Goal: Task Accomplishment & Management: Complete application form

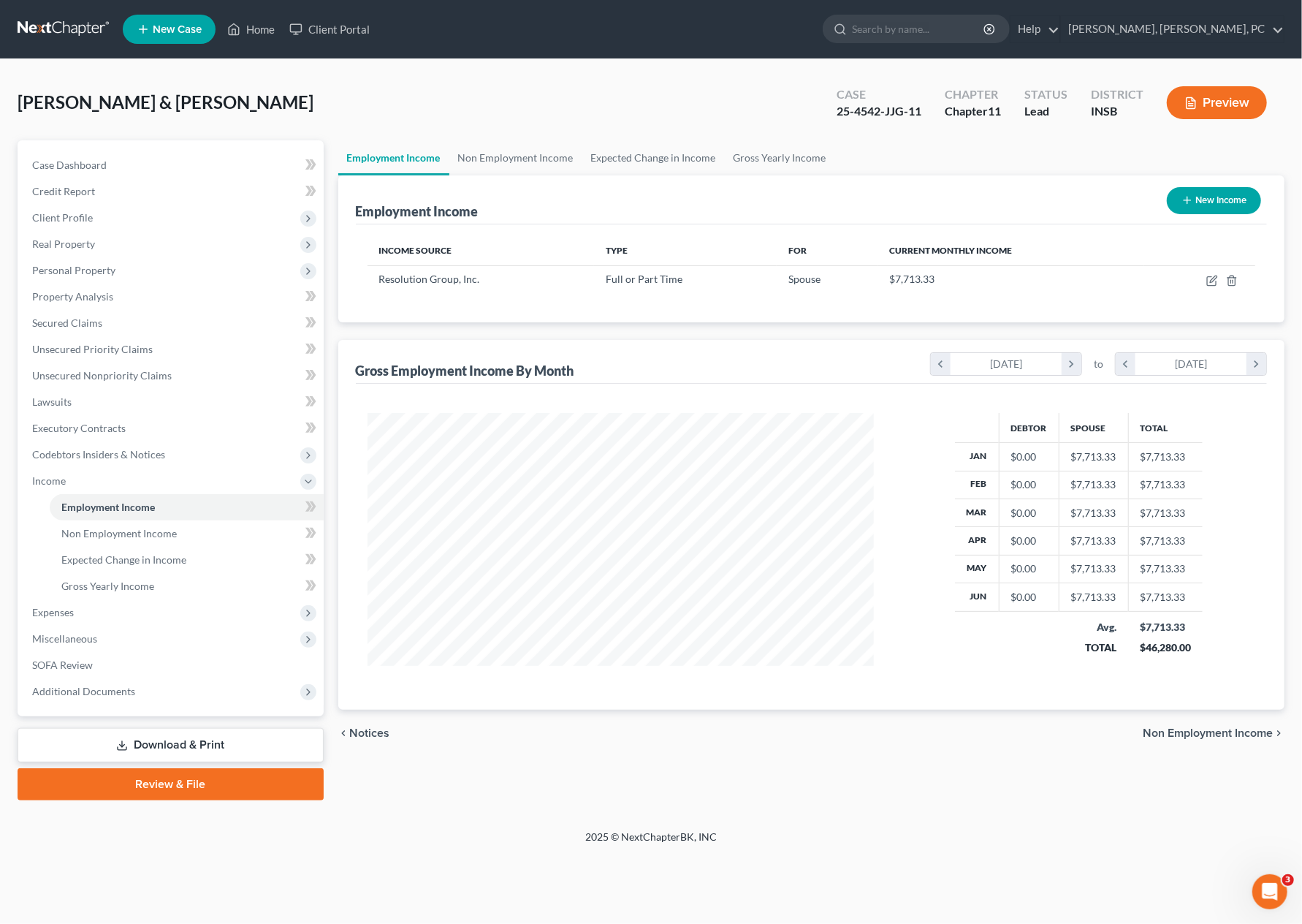
scroll to position [260, 535]
click at [168, 24] on span "New Case" at bounding box center [177, 29] width 49 height 11
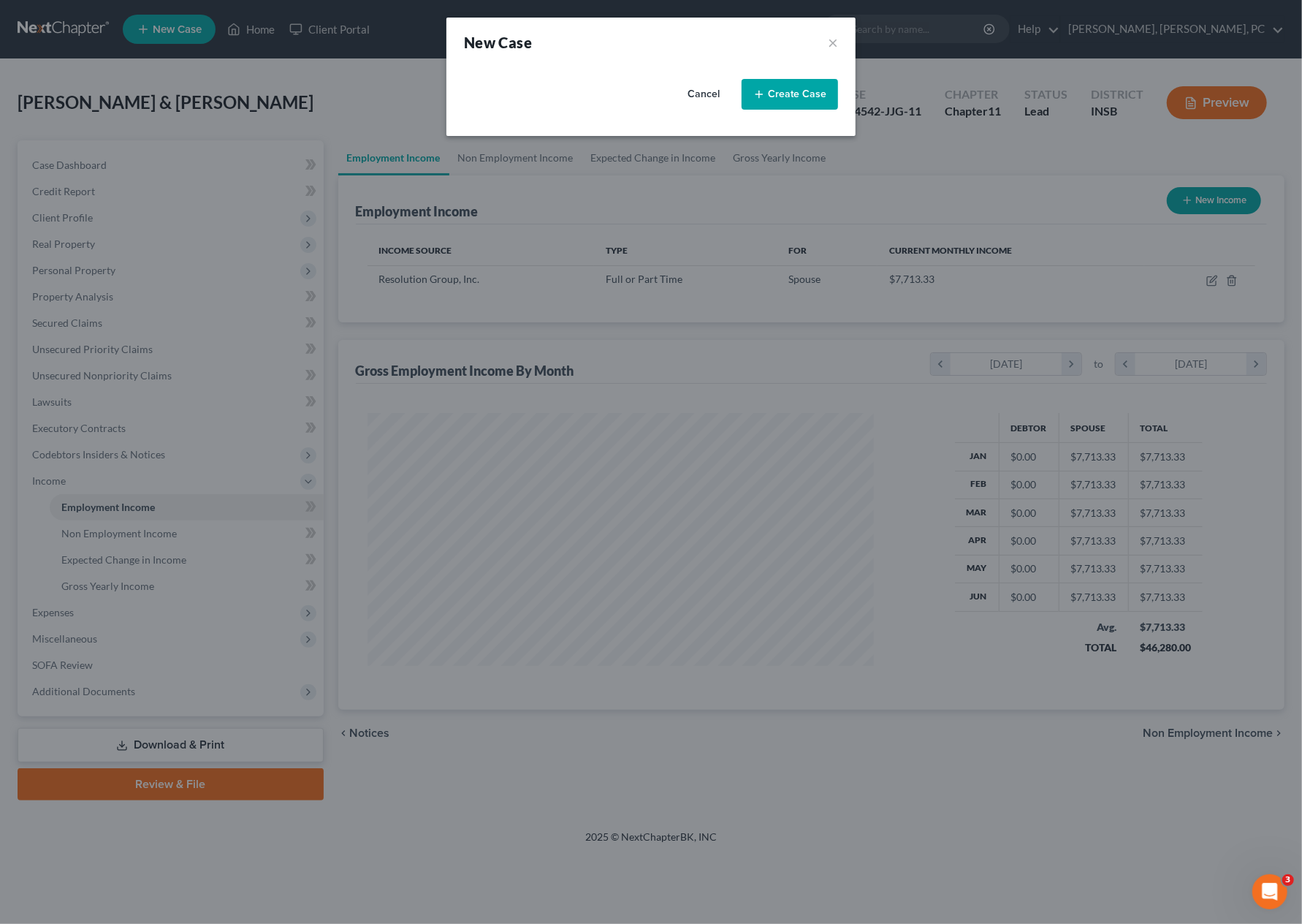
select select "28"
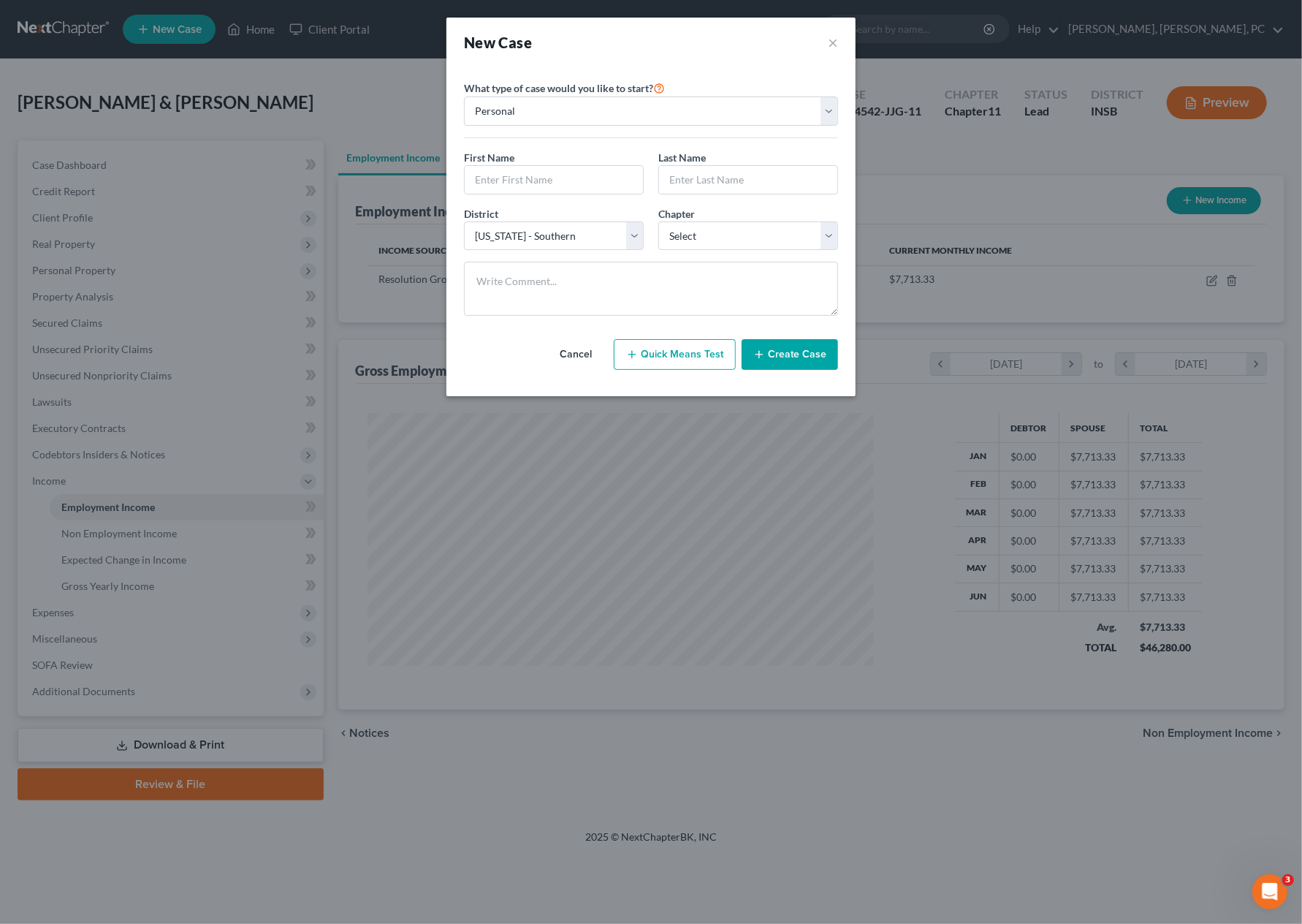
click at [581, 351] on button "Cancel" at bounding box center [576, 354] width 64 height 29
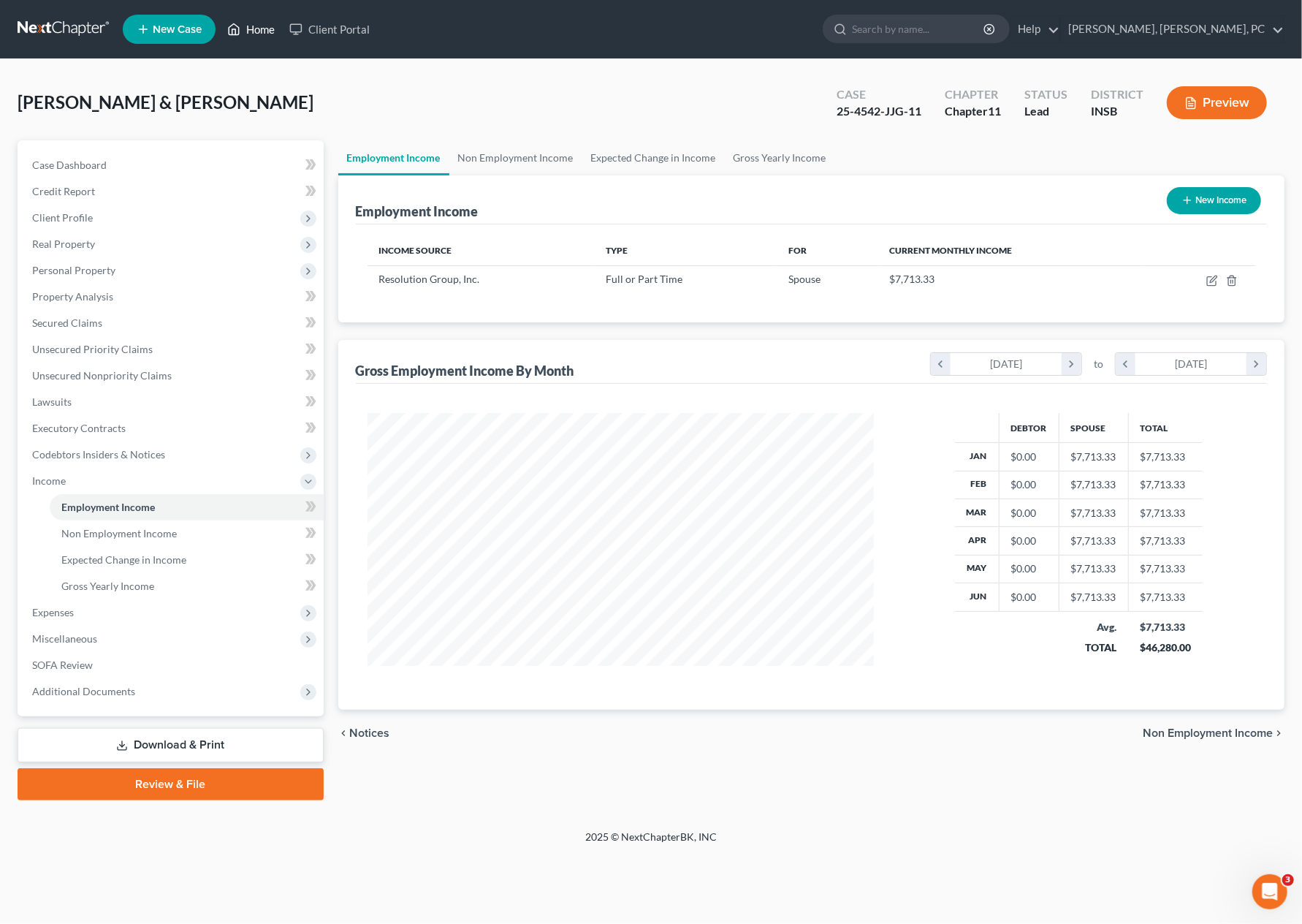
click at [248, 23] on link "Home" at bounding box center [251, 29] width 62 height 27
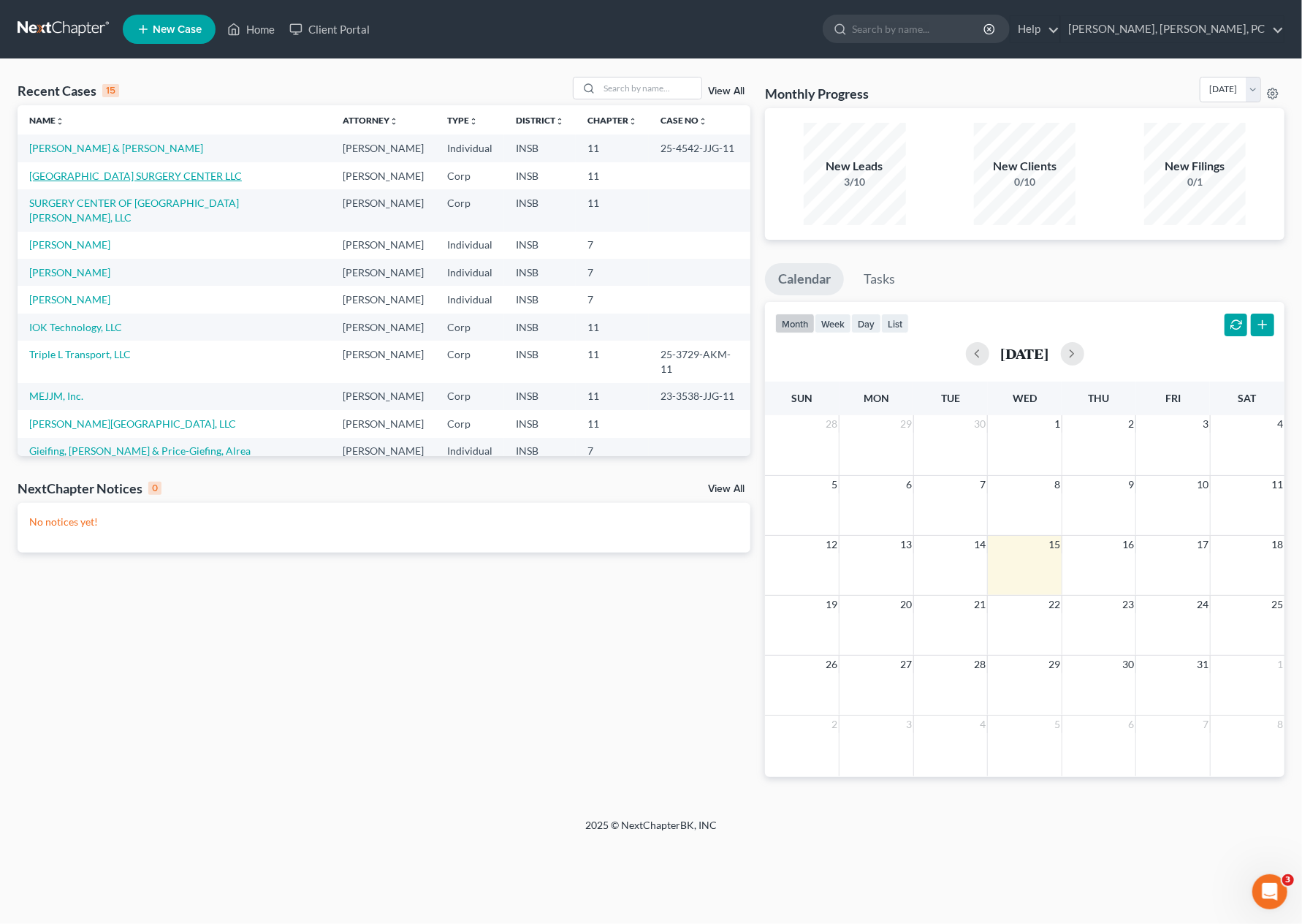
click at [114, 170] on link "[GEOGRAPHIC_DATA] SURGERY CENTER LLC" at bounding box center [135, 175] width 213 height 13
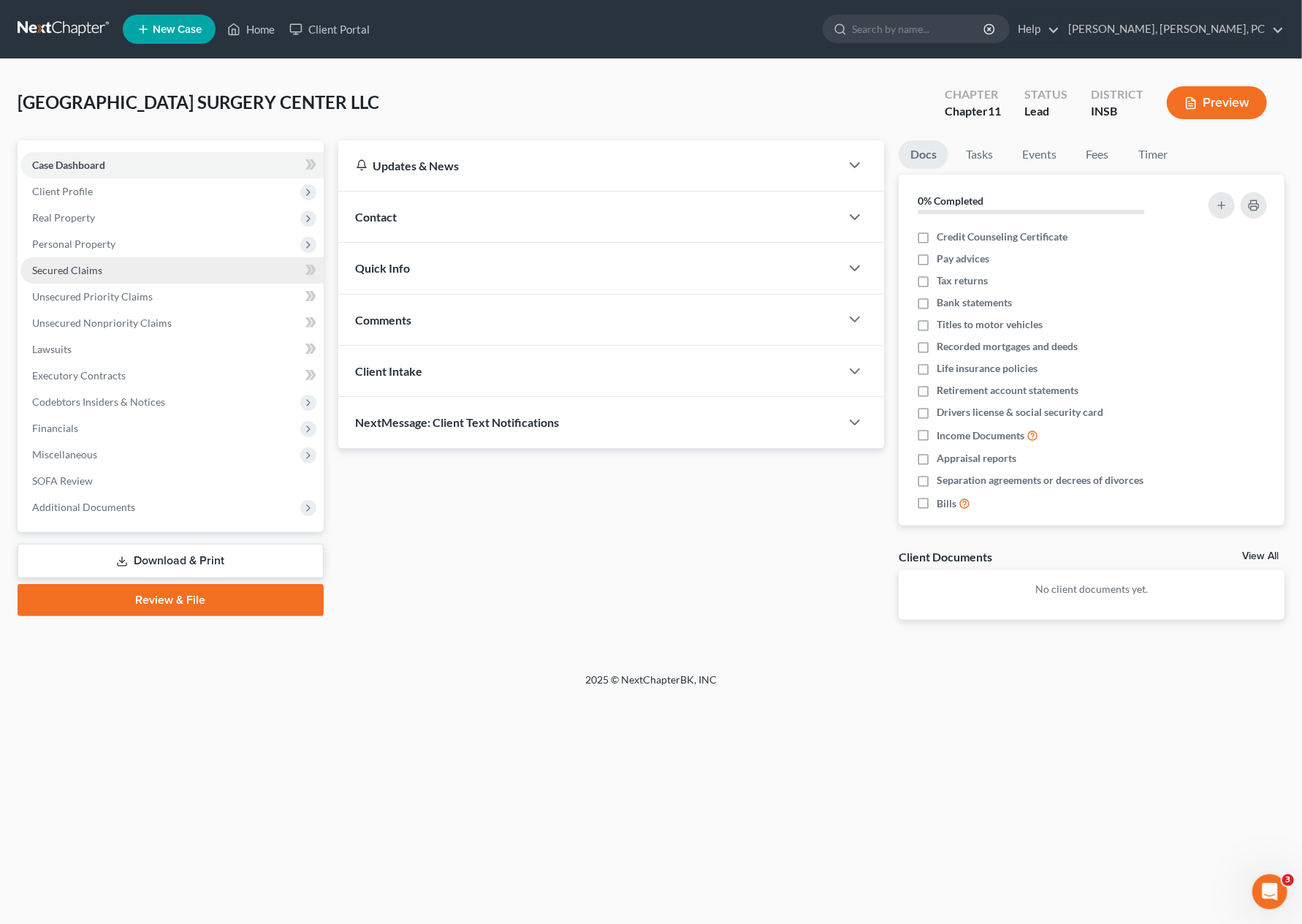
click at [102, 274] on link "Secured Claims" at bounding box center [173, 270] width 304 height 27
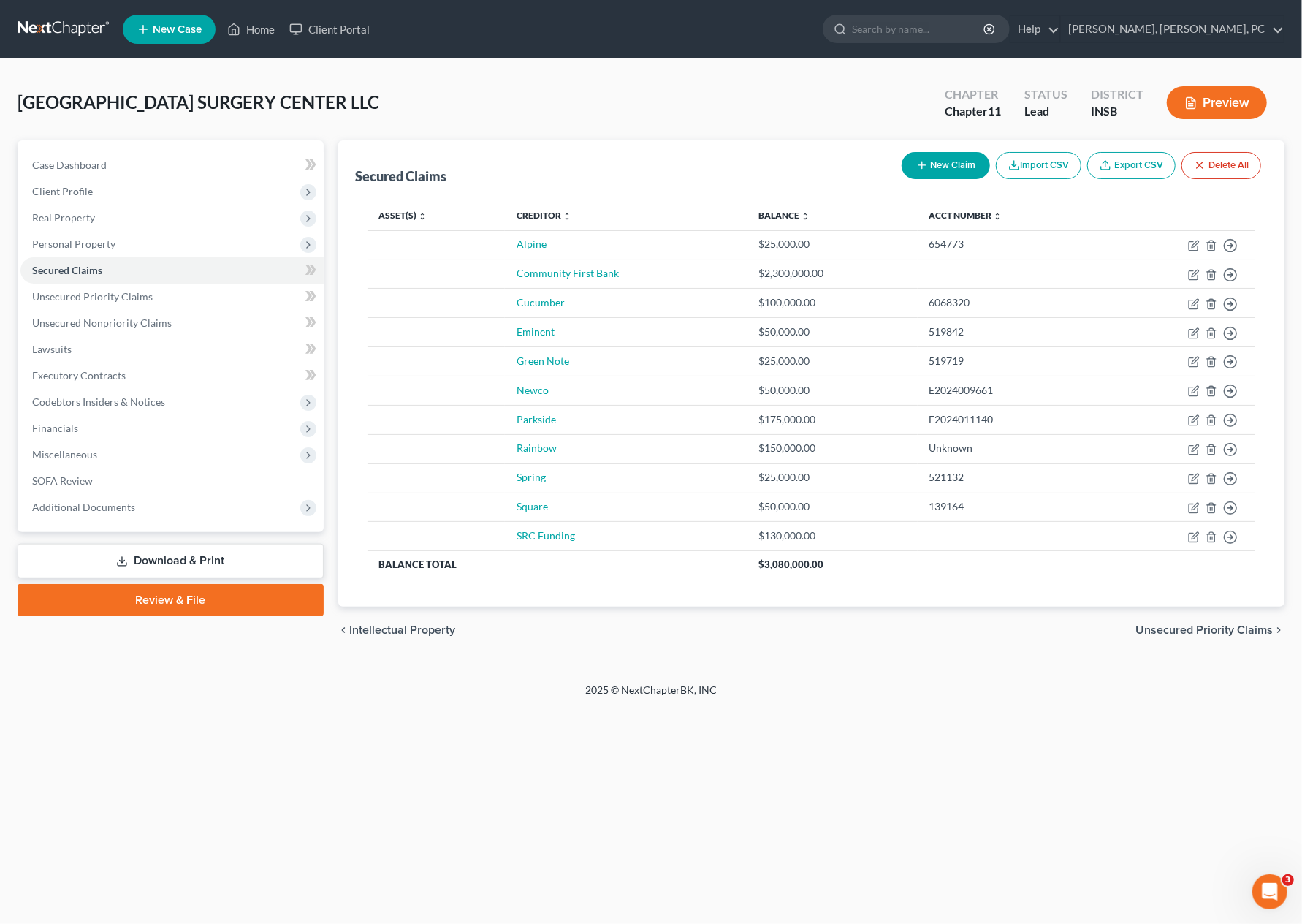
click at [897, 659] on div "Petition Navigation Case Dashboard Payments Invoices Payments Payments Credit R…" at bounding box center [651, 402] width 1267 height 525
click at [1210, 540] on icon "button" at bounding box center [1212, 537] width 12 height 12
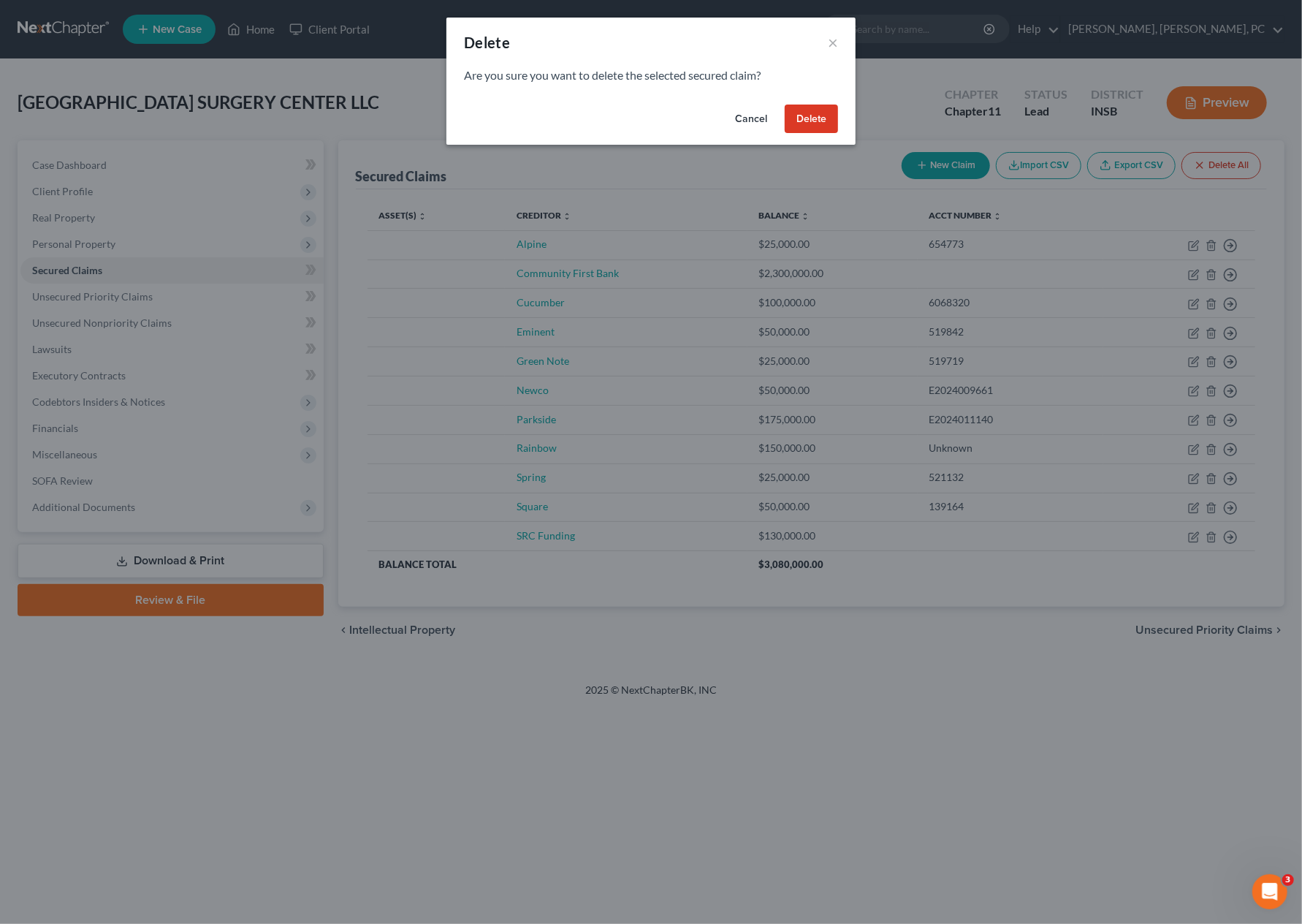
click at [822, 117] on button "Delete" at bounding box center [812, 118] width 53 height 29
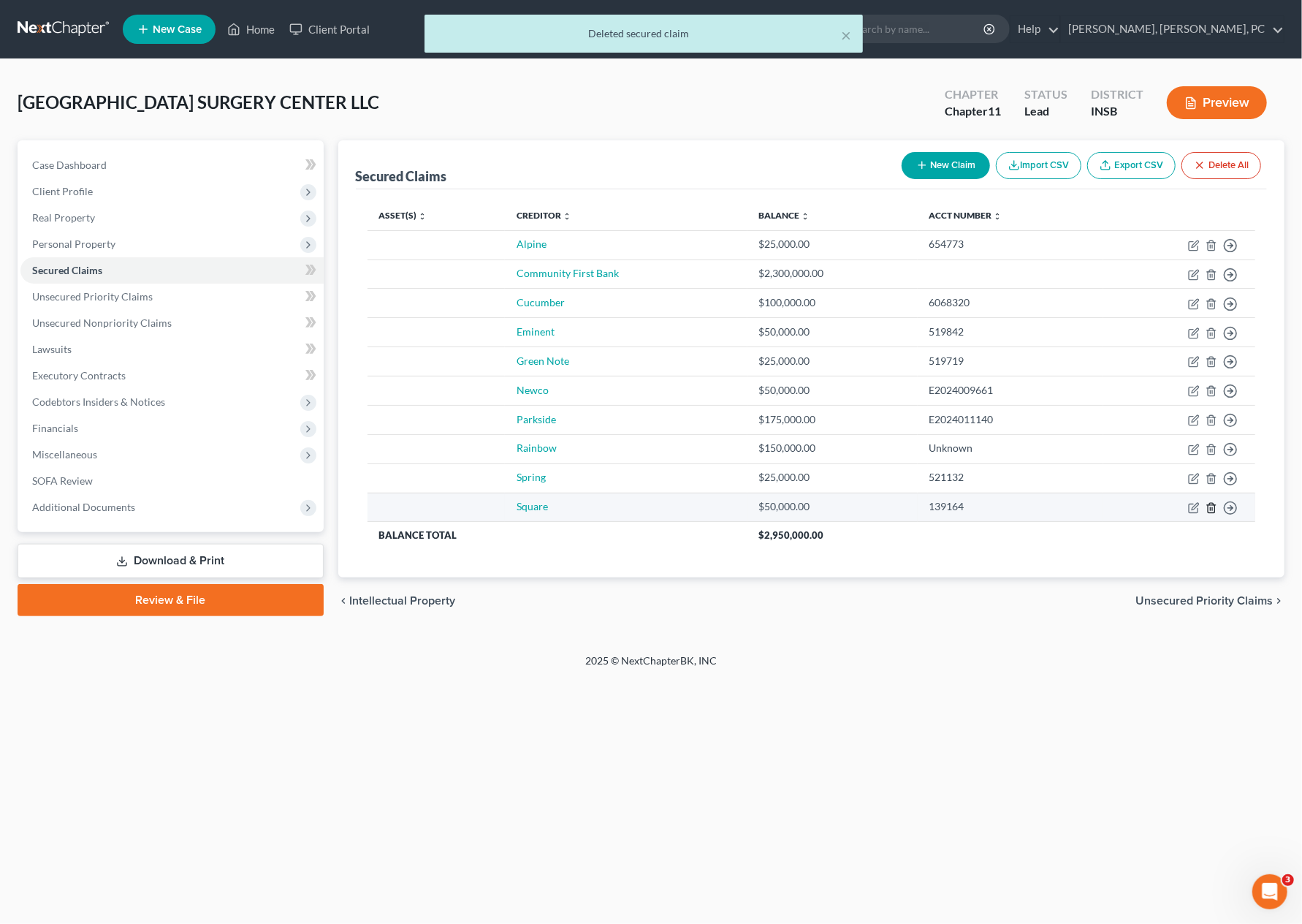
click at [1213, 505] on polyline "button" at bounding box center [1211, 505] width 9 height 0
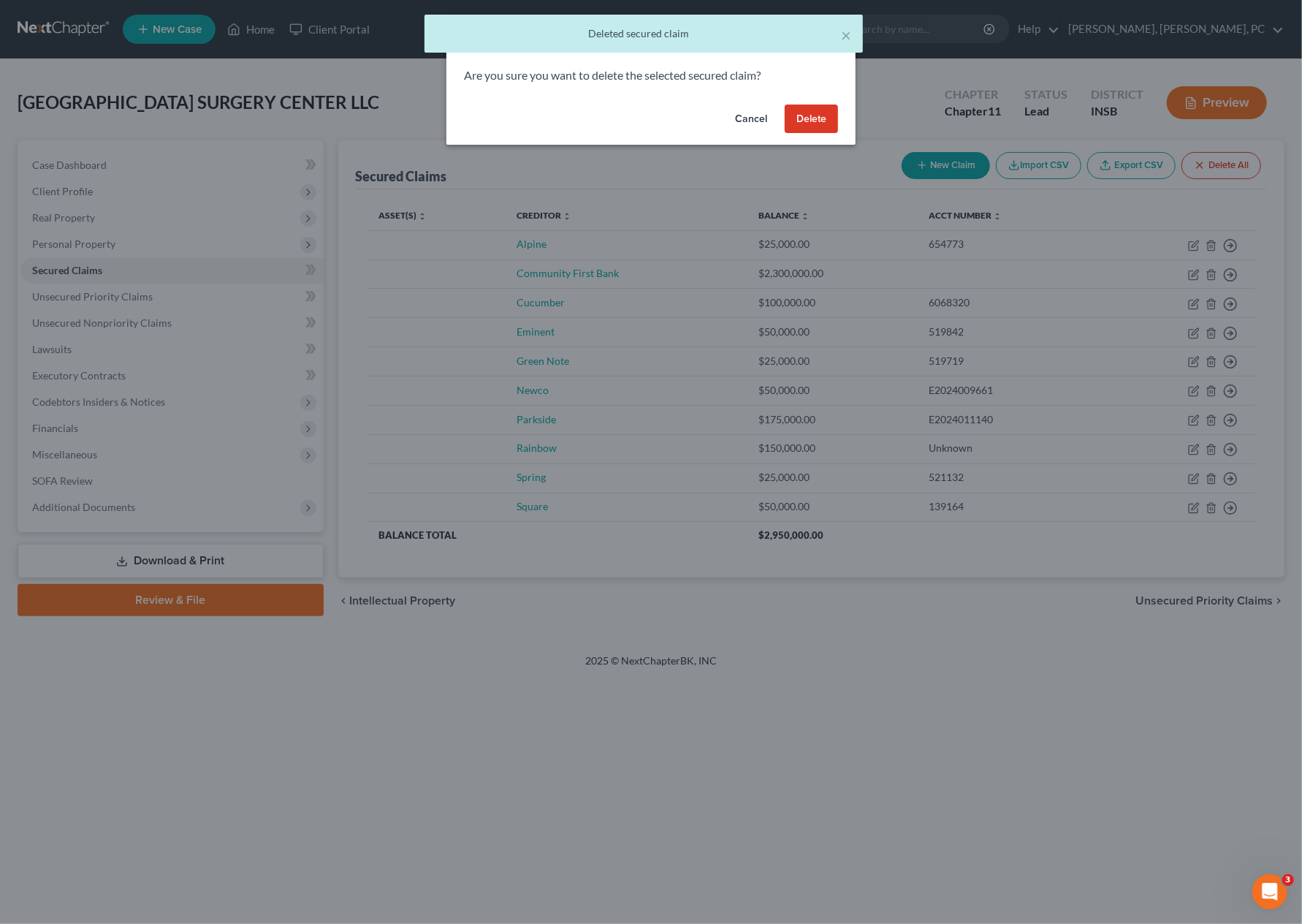
click at [806, 127] on button "Delete" at bounding box center [812, 118] width 53 height 29
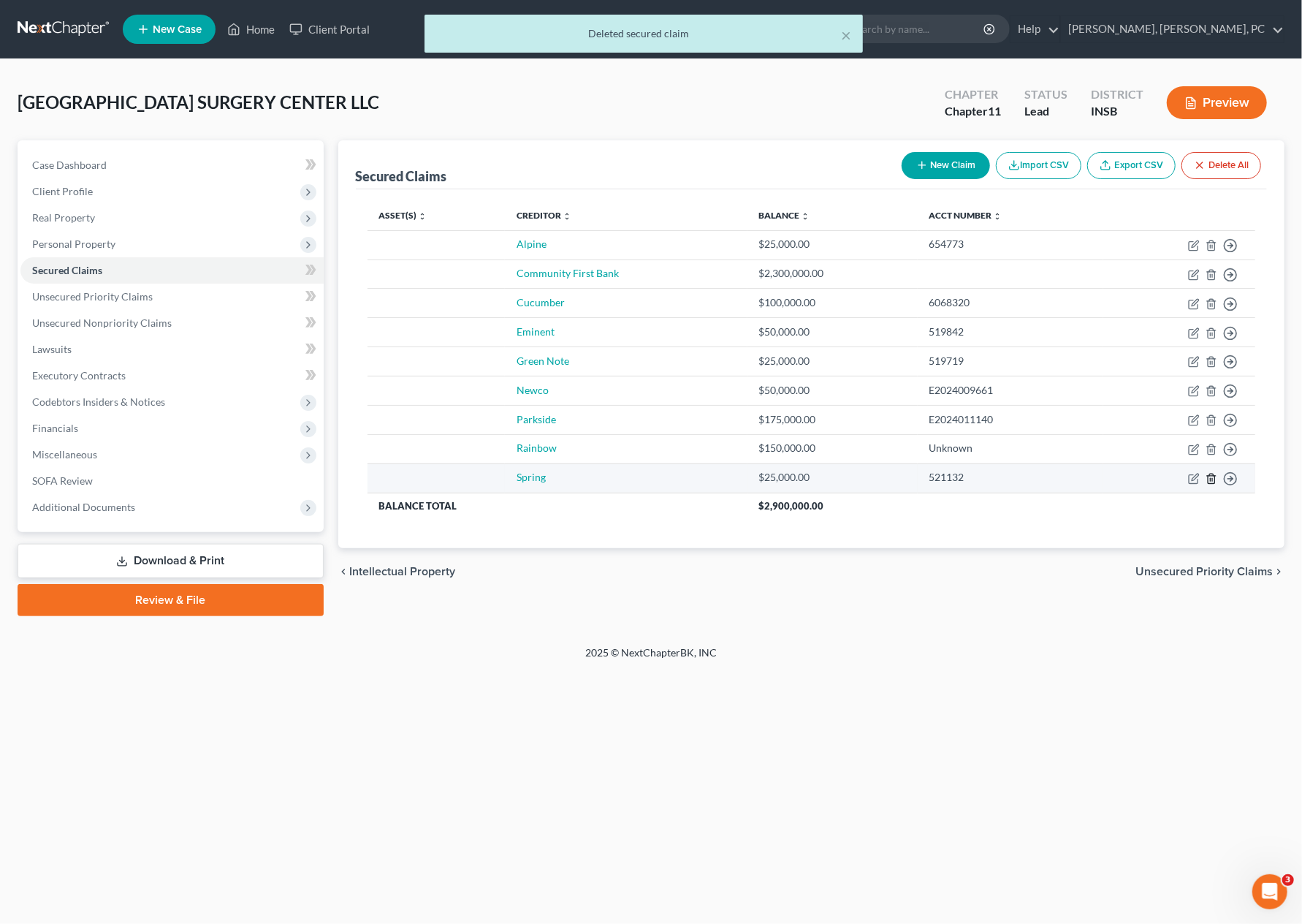
click at [1210, 475] on icon "button" at bounding box center [1211, 478] width 7 height 9
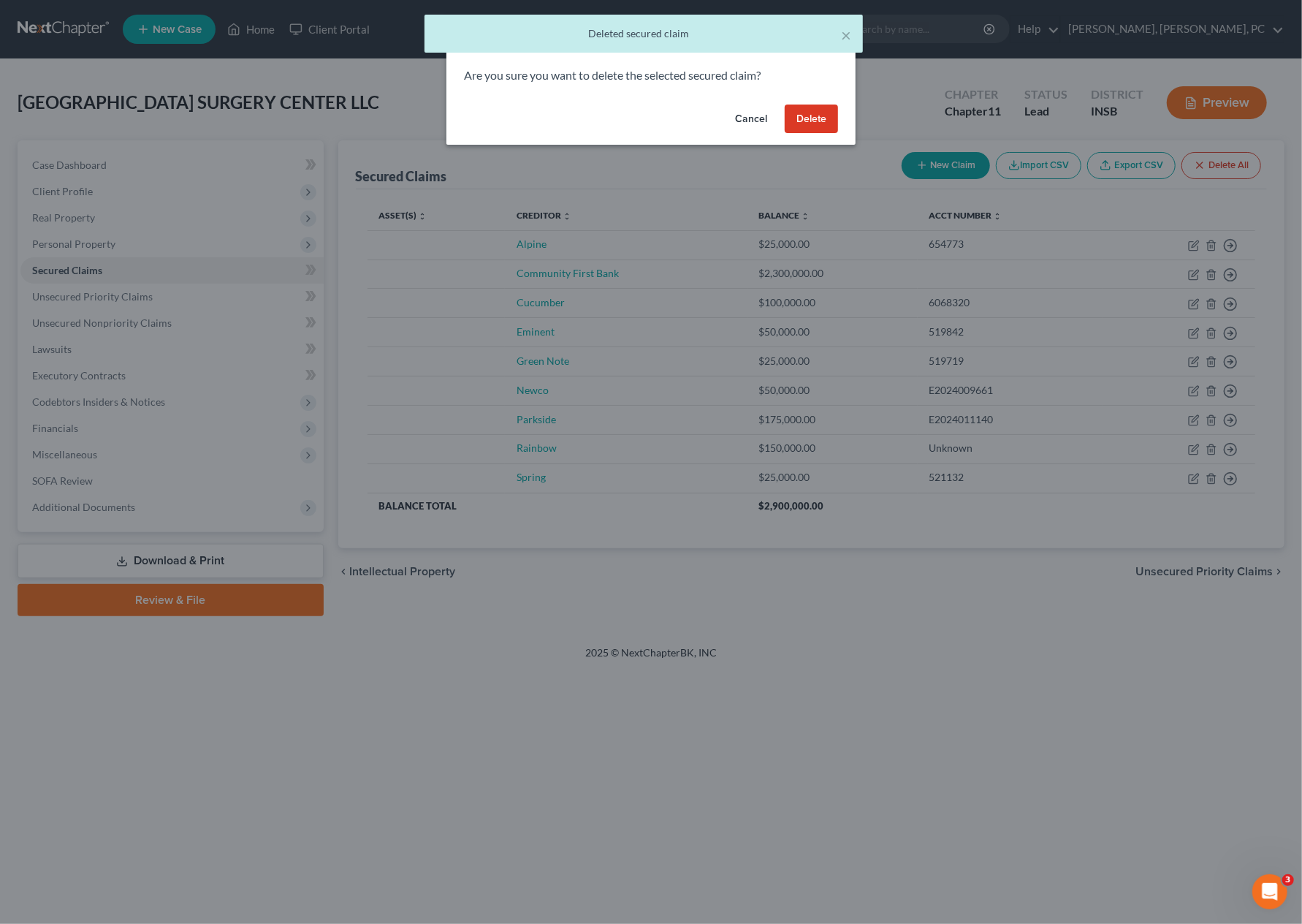
click at [794, 118] on button "Delete" at bounding box center [812, 118] width 53 height 29
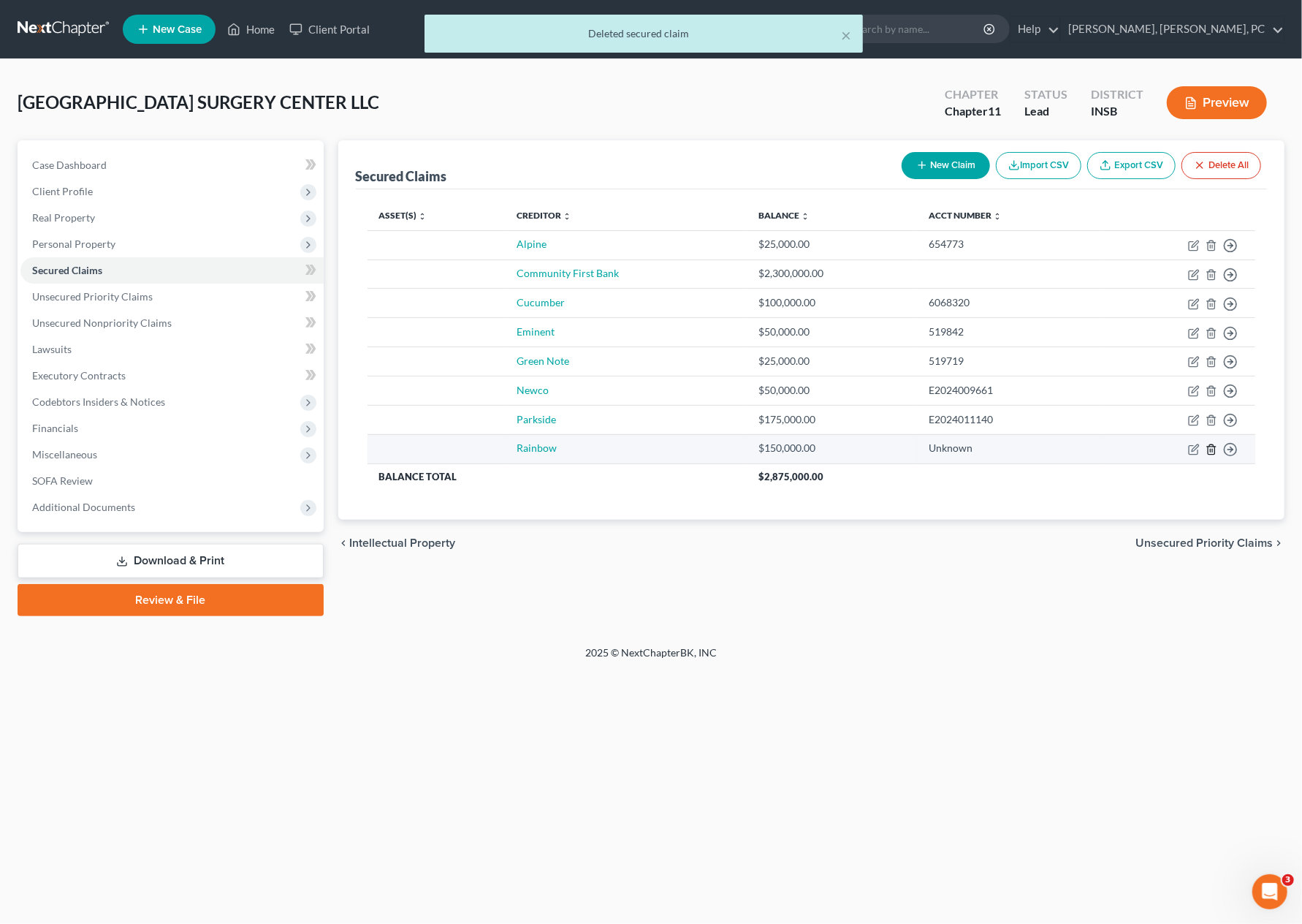
click at [1216, 449] on icon "button" at bounding box center [1212, 449] width 12 height 12
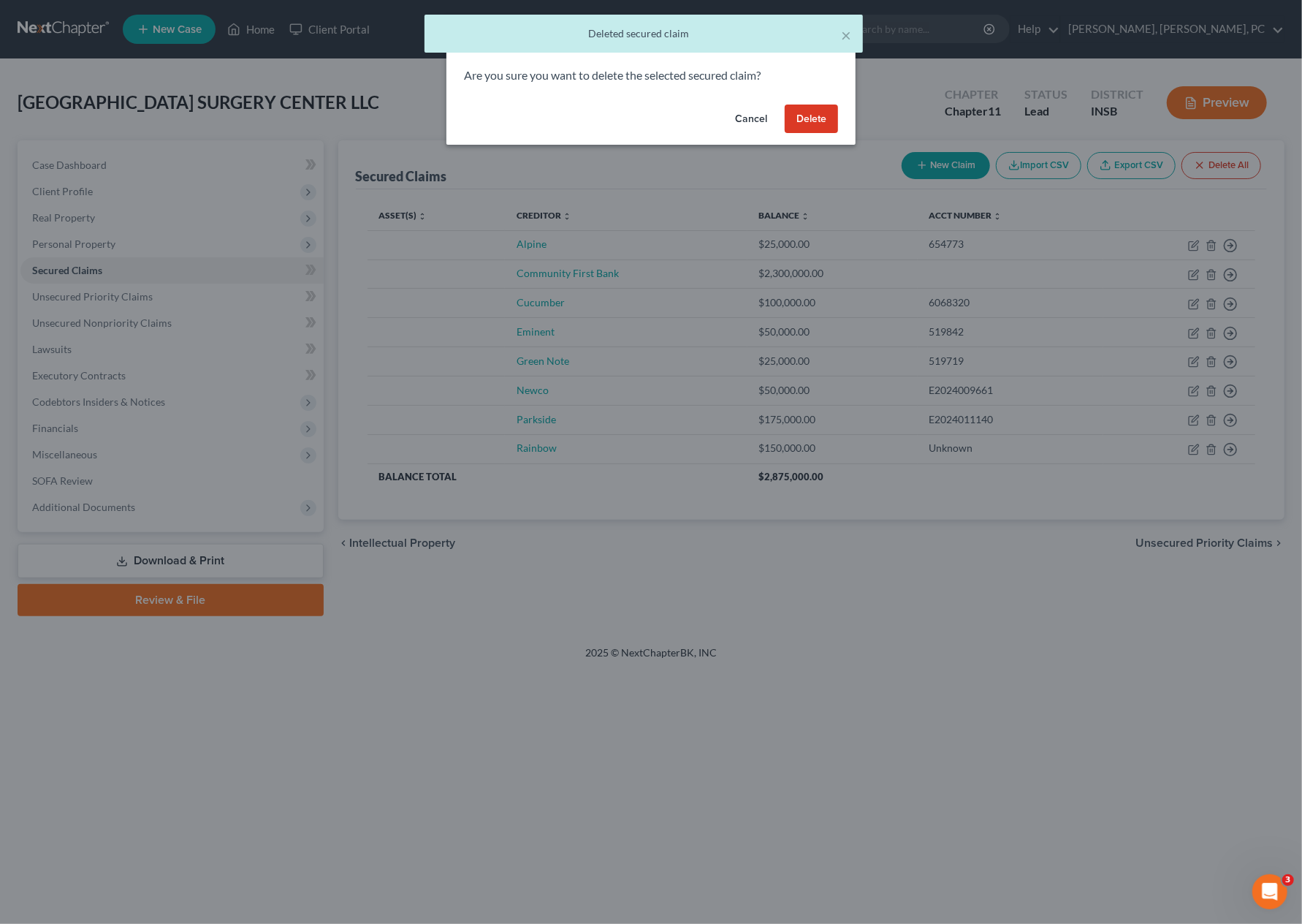
click at [818, 130] on button "Delete" at bounding box center [812, 118] width 53 height 29
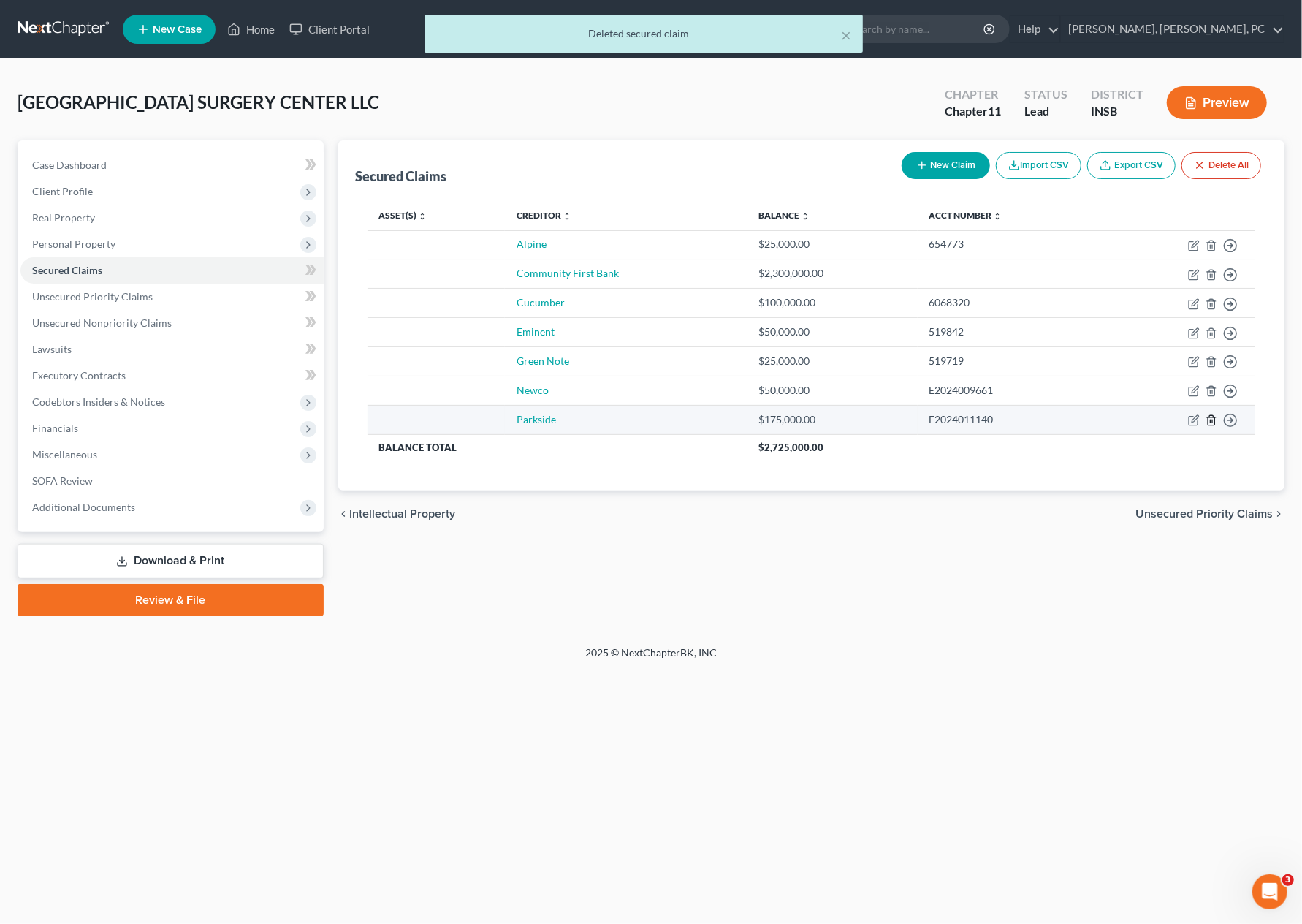
click at [1213, 419] on icon "button" at bounding box center [1212, 420] width 12 height 12
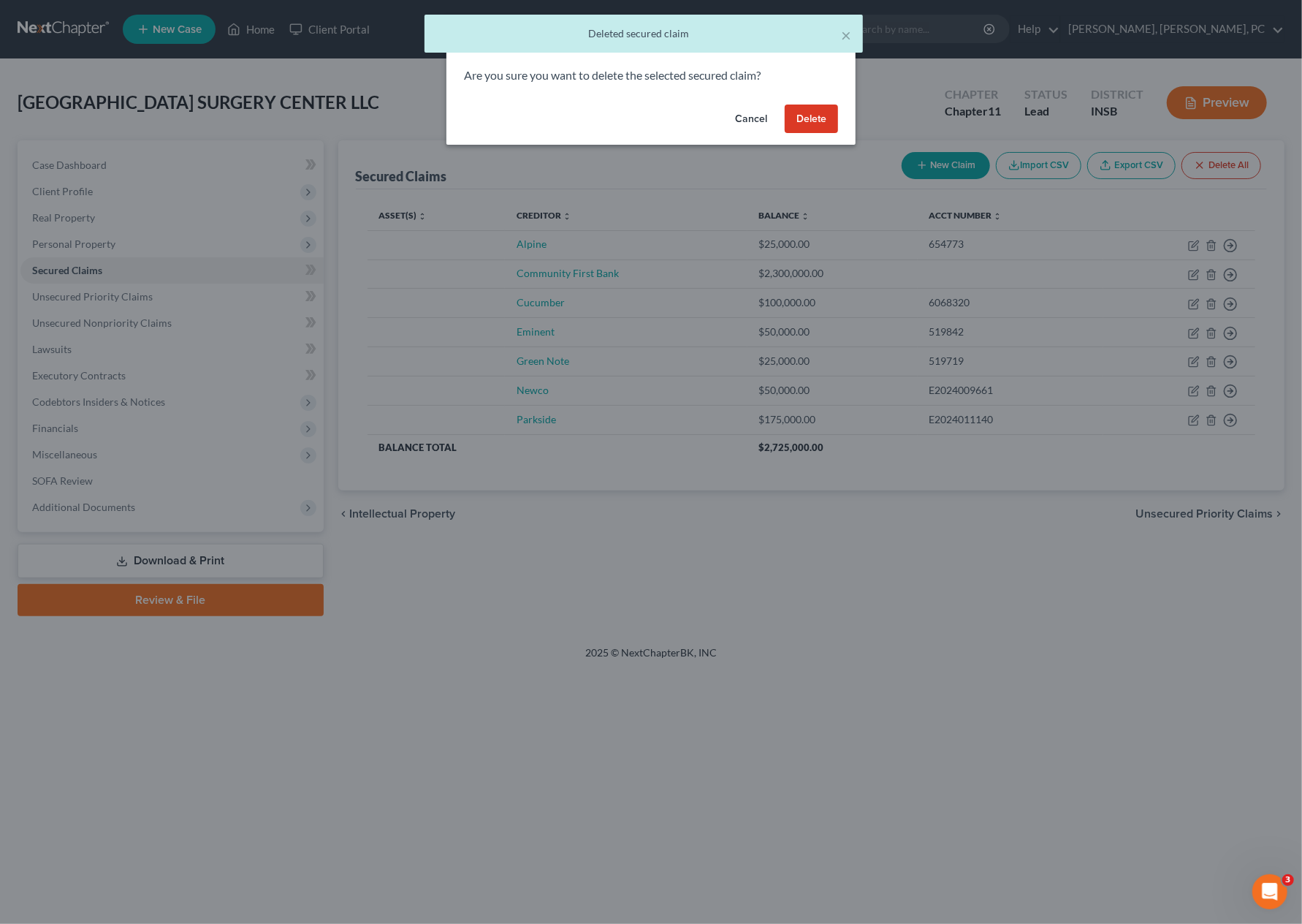
click at [811, 116] on button "Delete" at bounding box center [812, 118] width 53 height 29
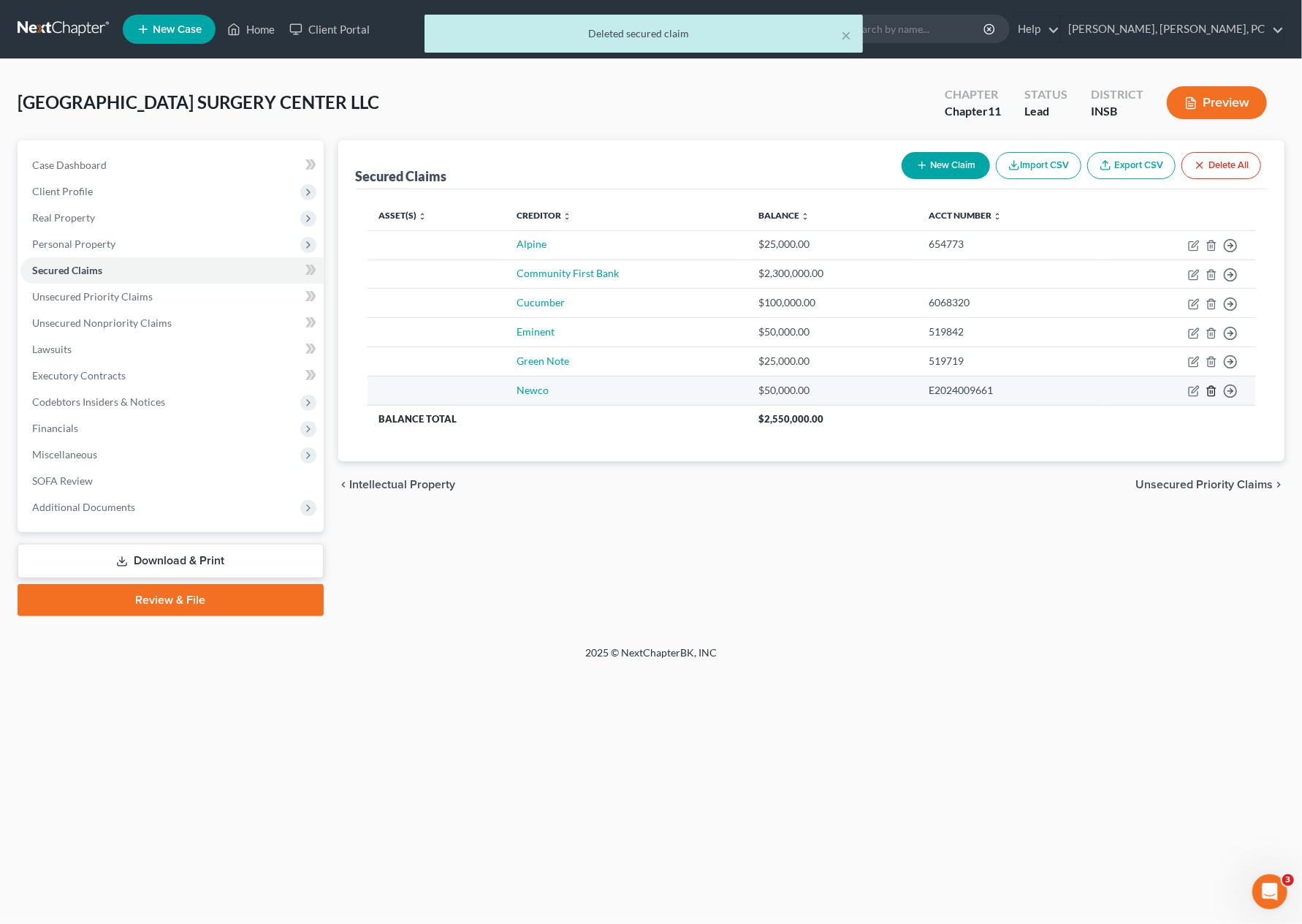
click at [1212, 392] on icon "button" at bounding box center [1212, 391] width 12 height 12
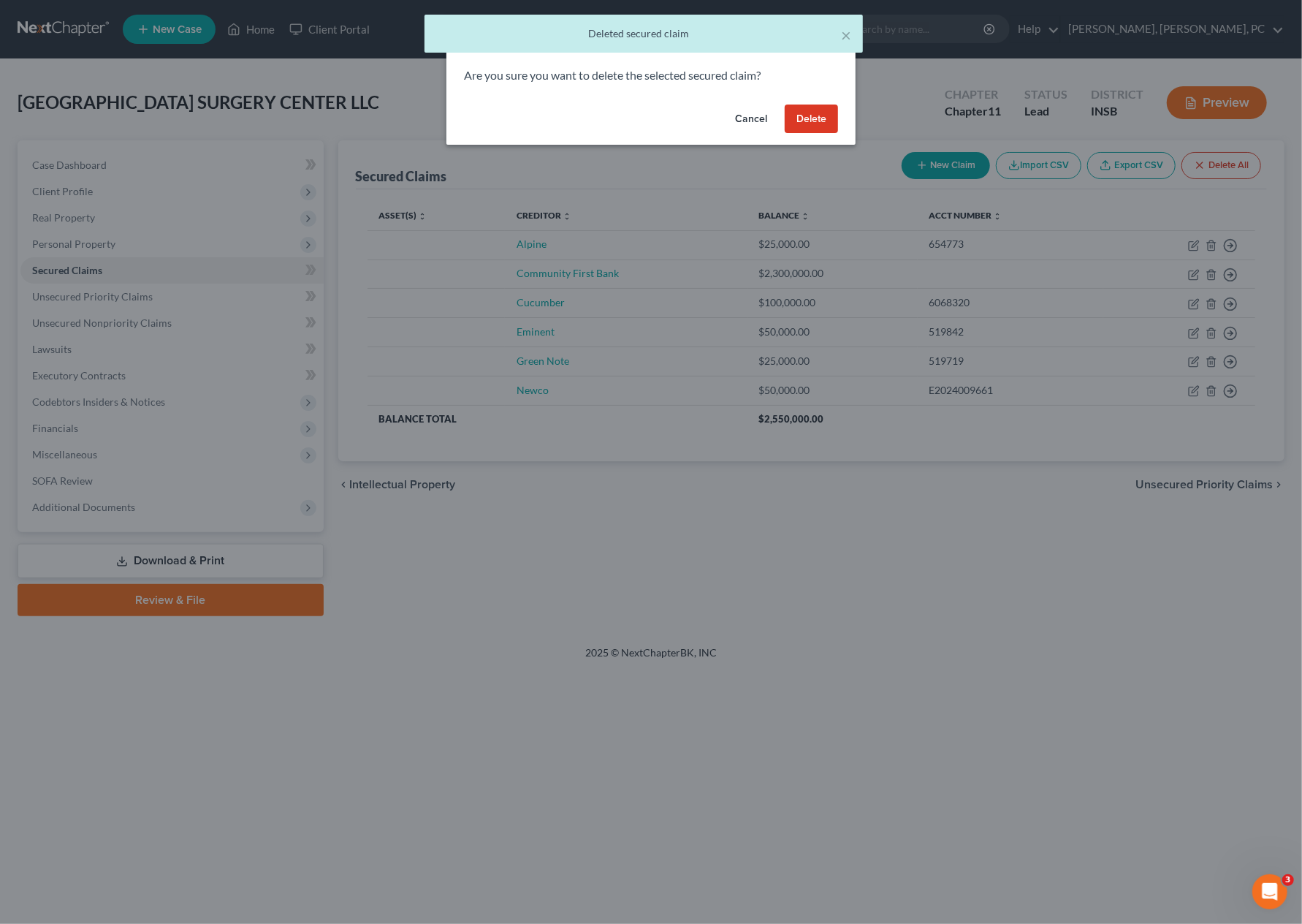
click at [819, 118] on button "Delete" at bounding box center [812, 118] width 53 height 29
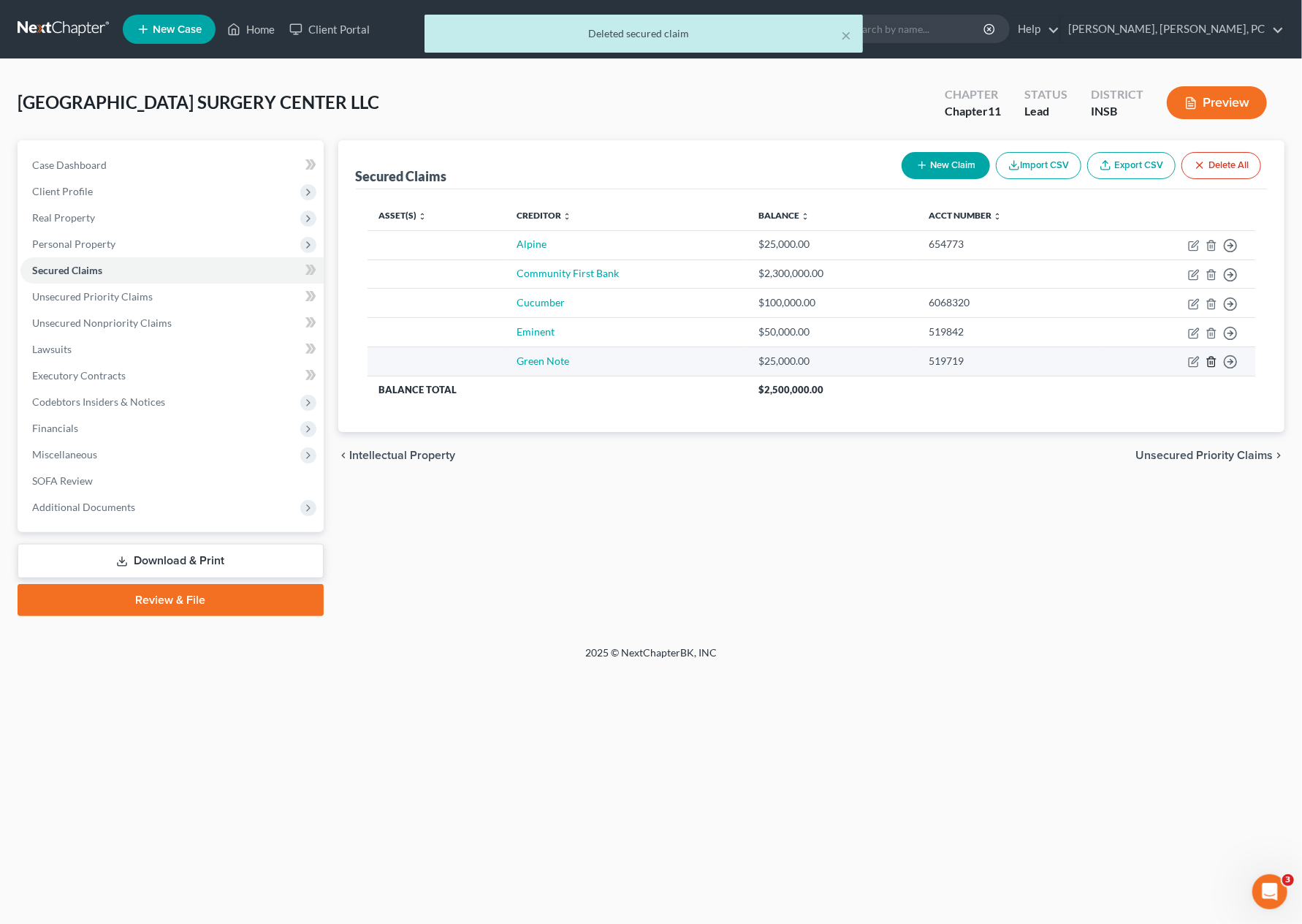
click at [1214, 362] on icon "button" at bounding box center [1212, 362] width 12 height 12
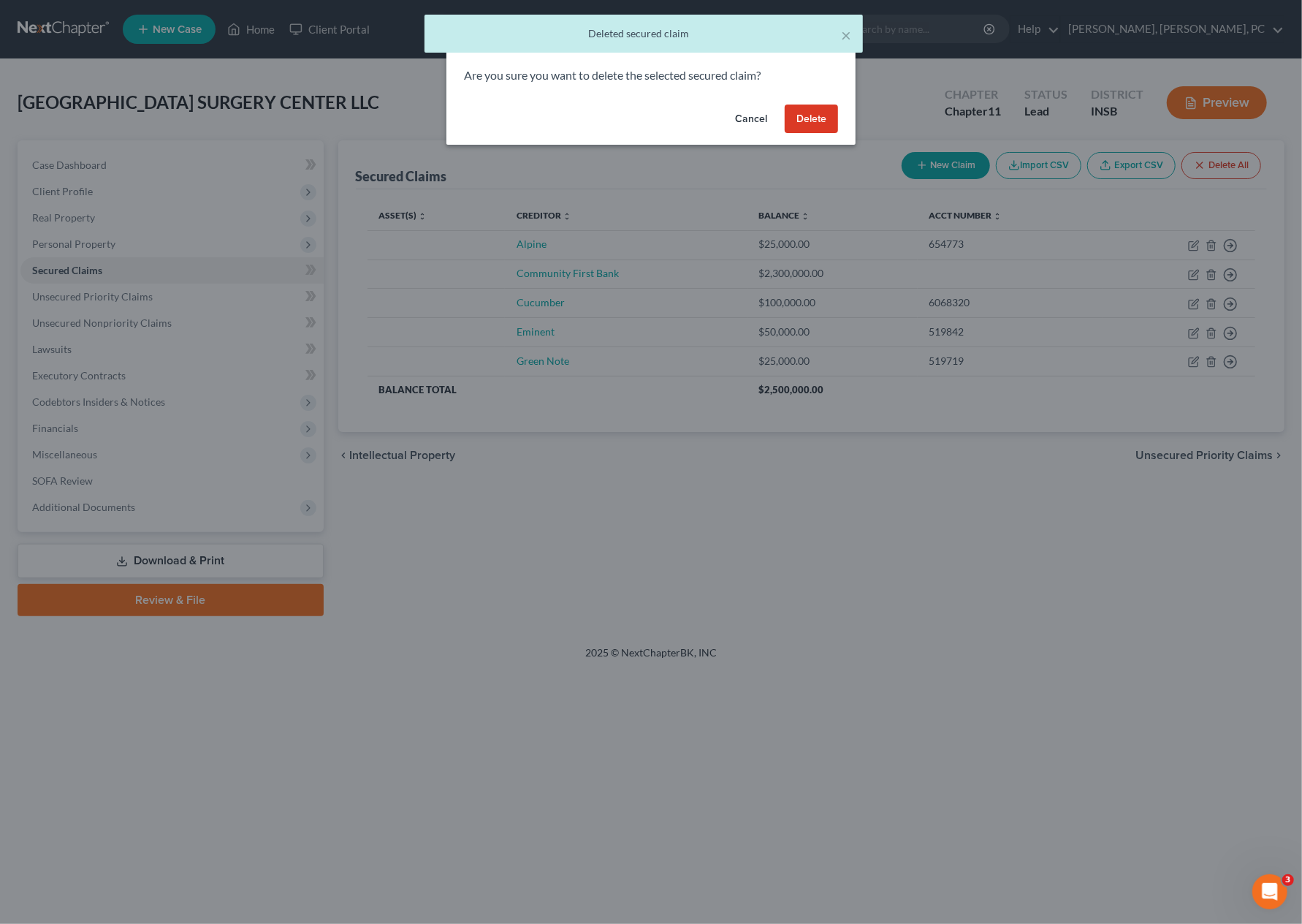
click at [822, 123] on button "Delete" at bounding box center [812, 118] width 53 height 29
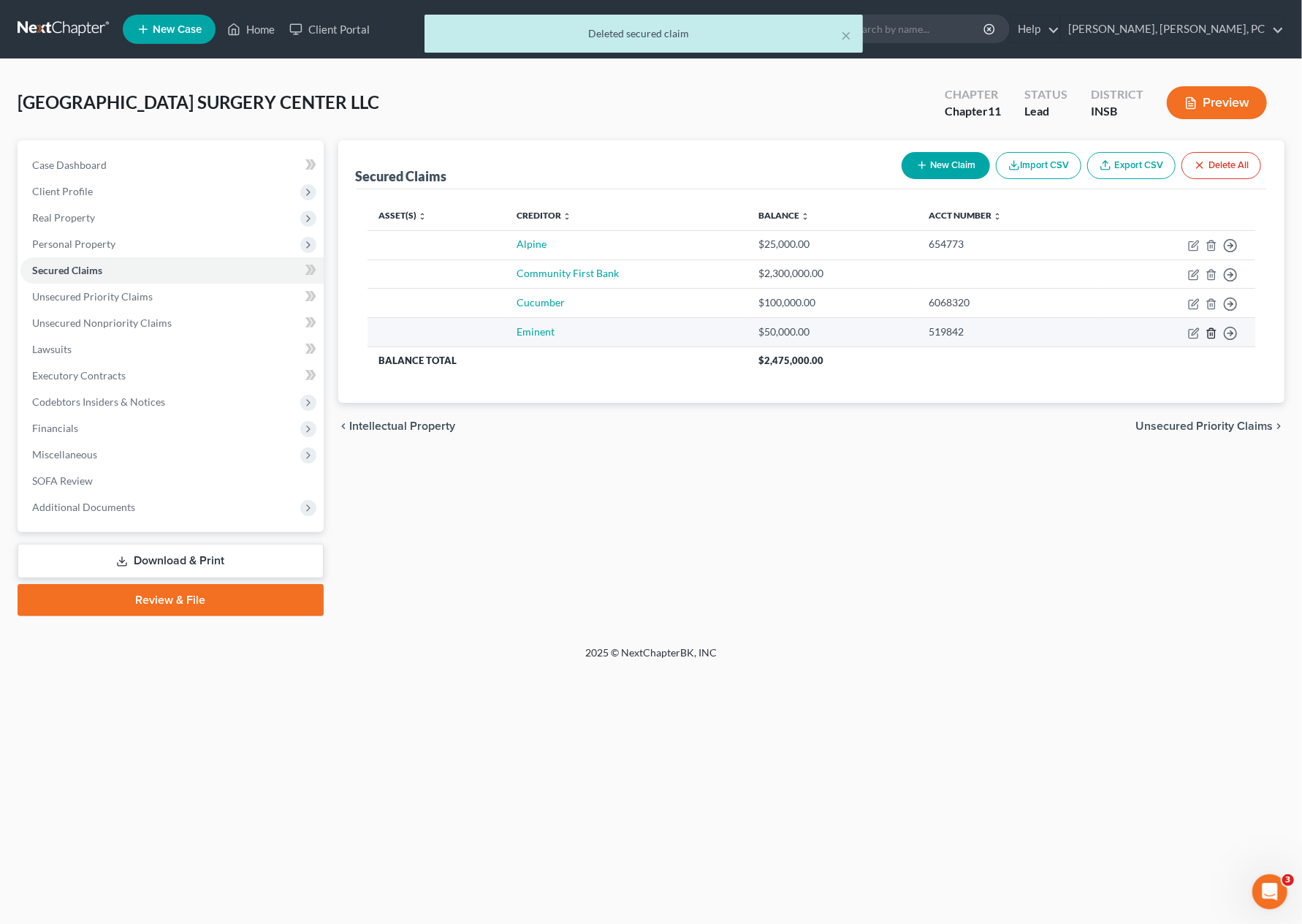
click at [1211, 333] on line "button" at bounding box center [1211, 334] width 0 height 3
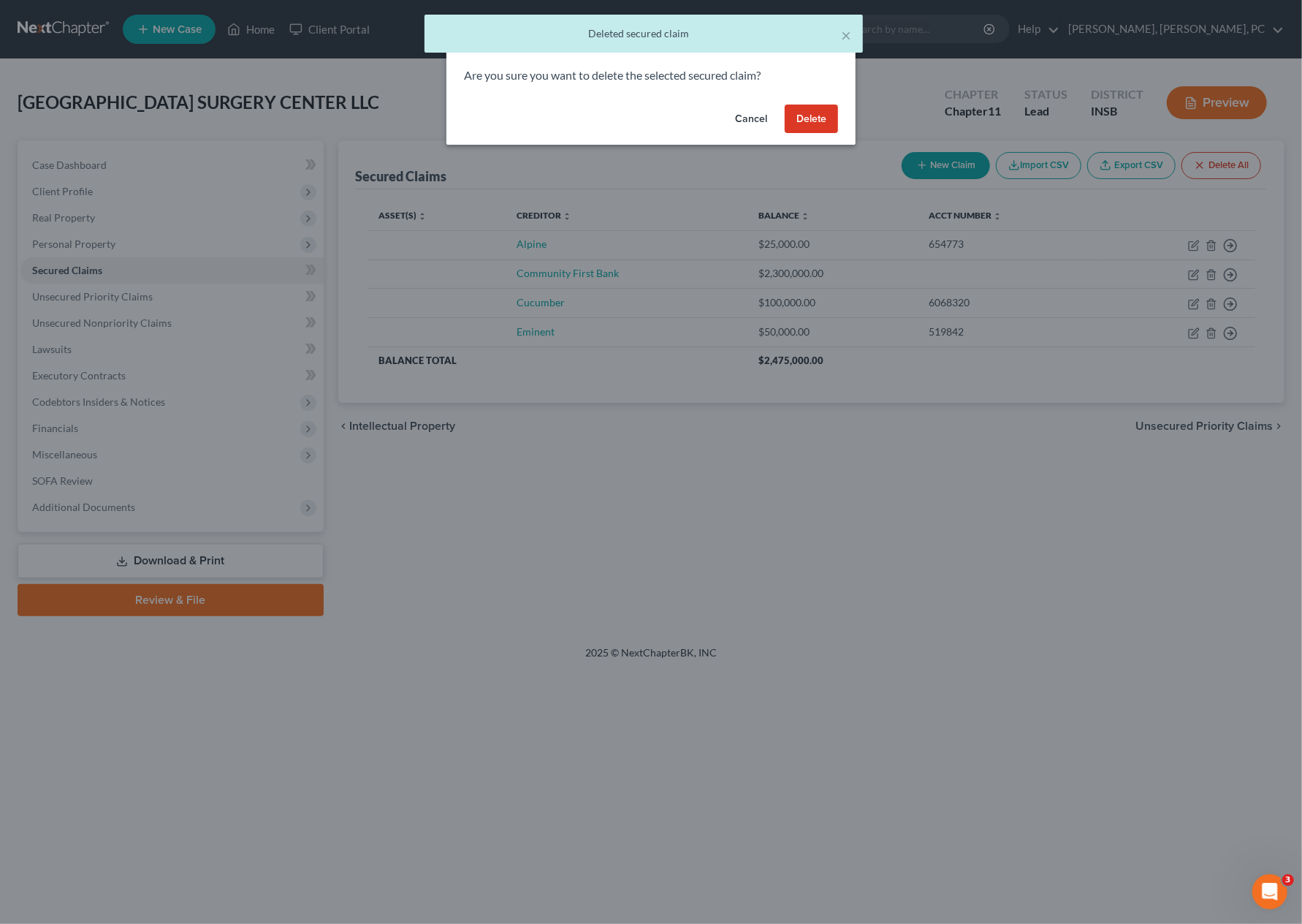
click at [808, 110] on button "Delete" at bounding box center [812, 118] width 53 height 29
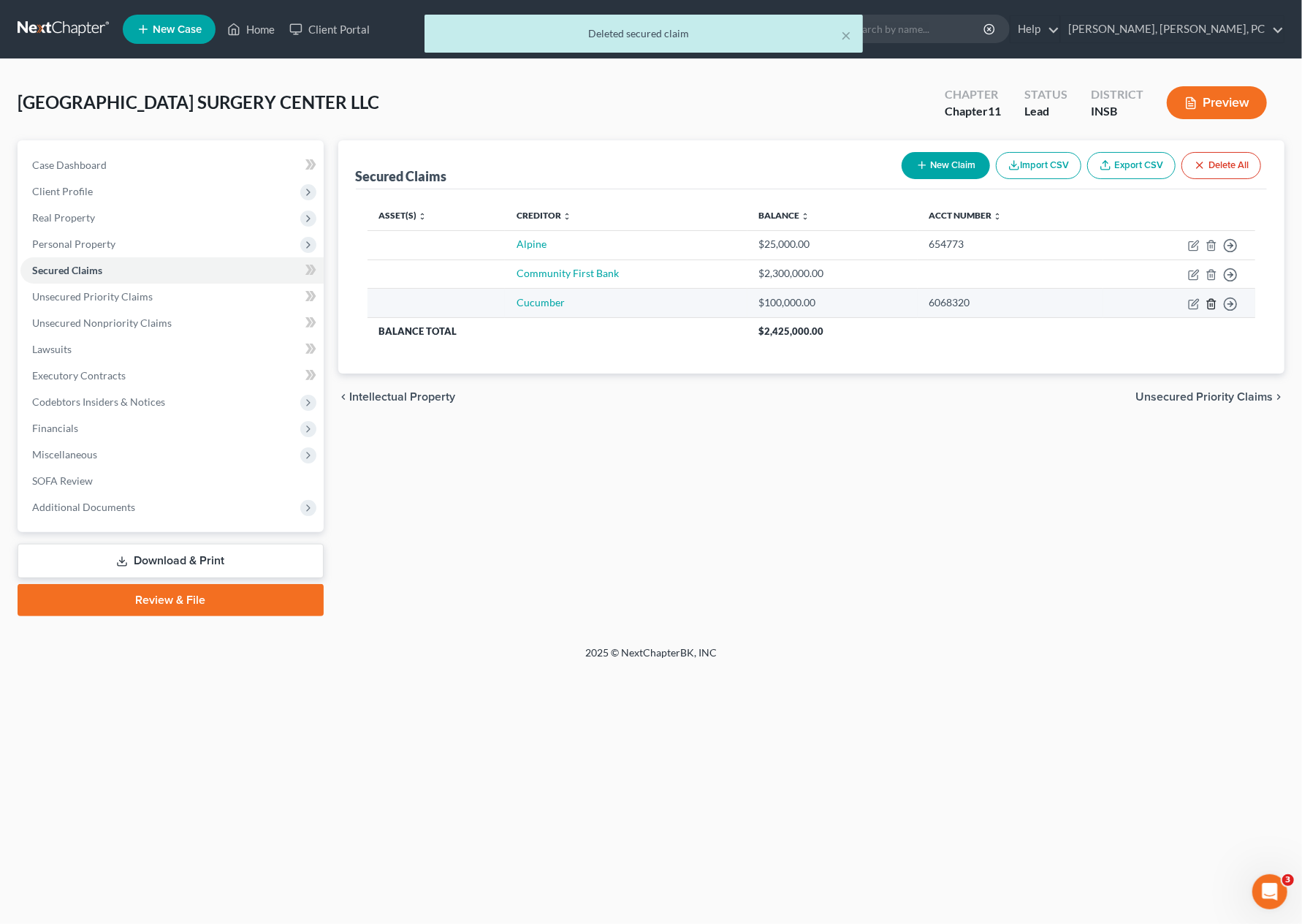
click at [1213, 300] on icon "button" at bounding box center [1212, 304] width 12 height 12
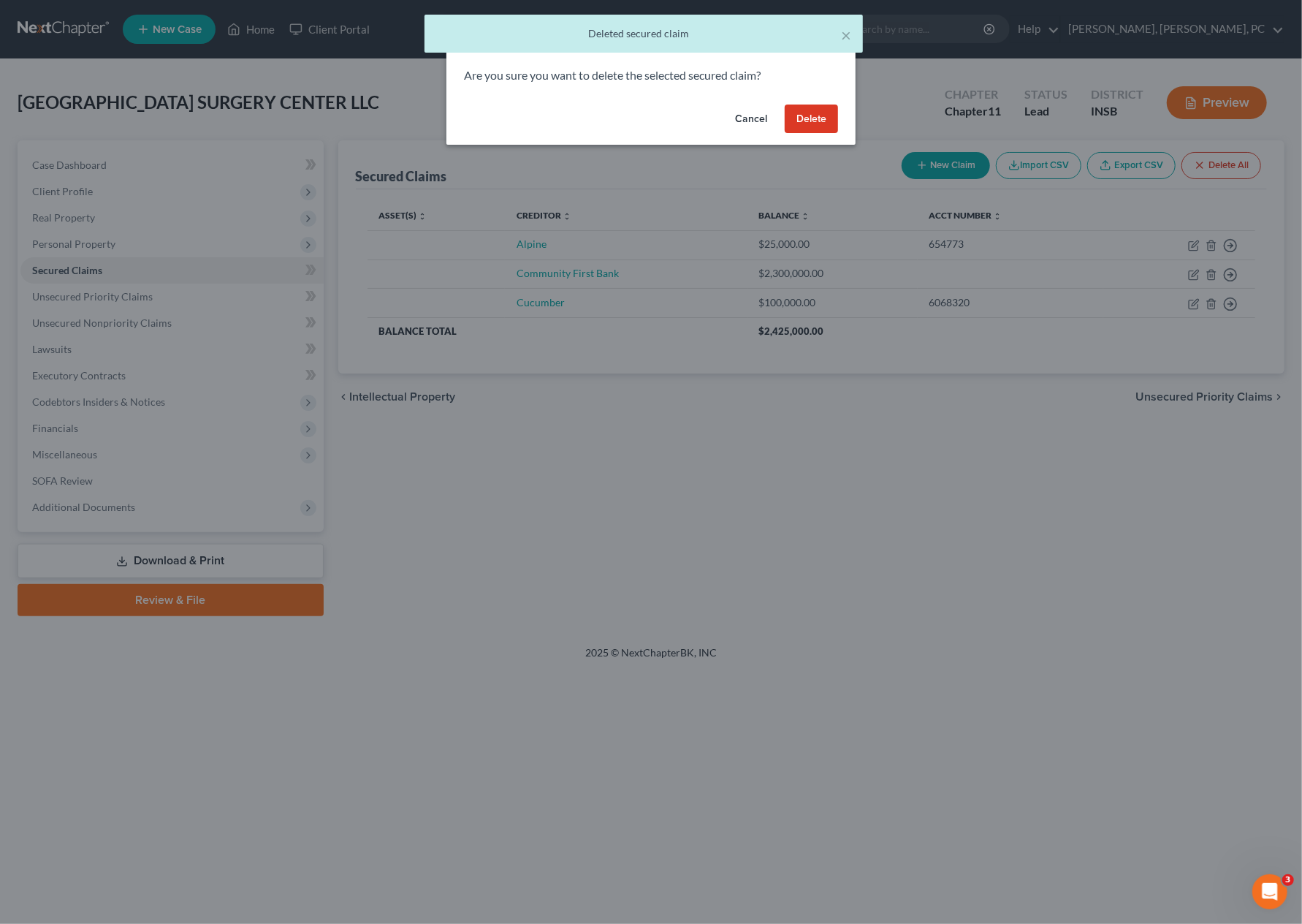
click at [825, 121] on button "Delete" at bounding box center [812, 118] width 53 height 29
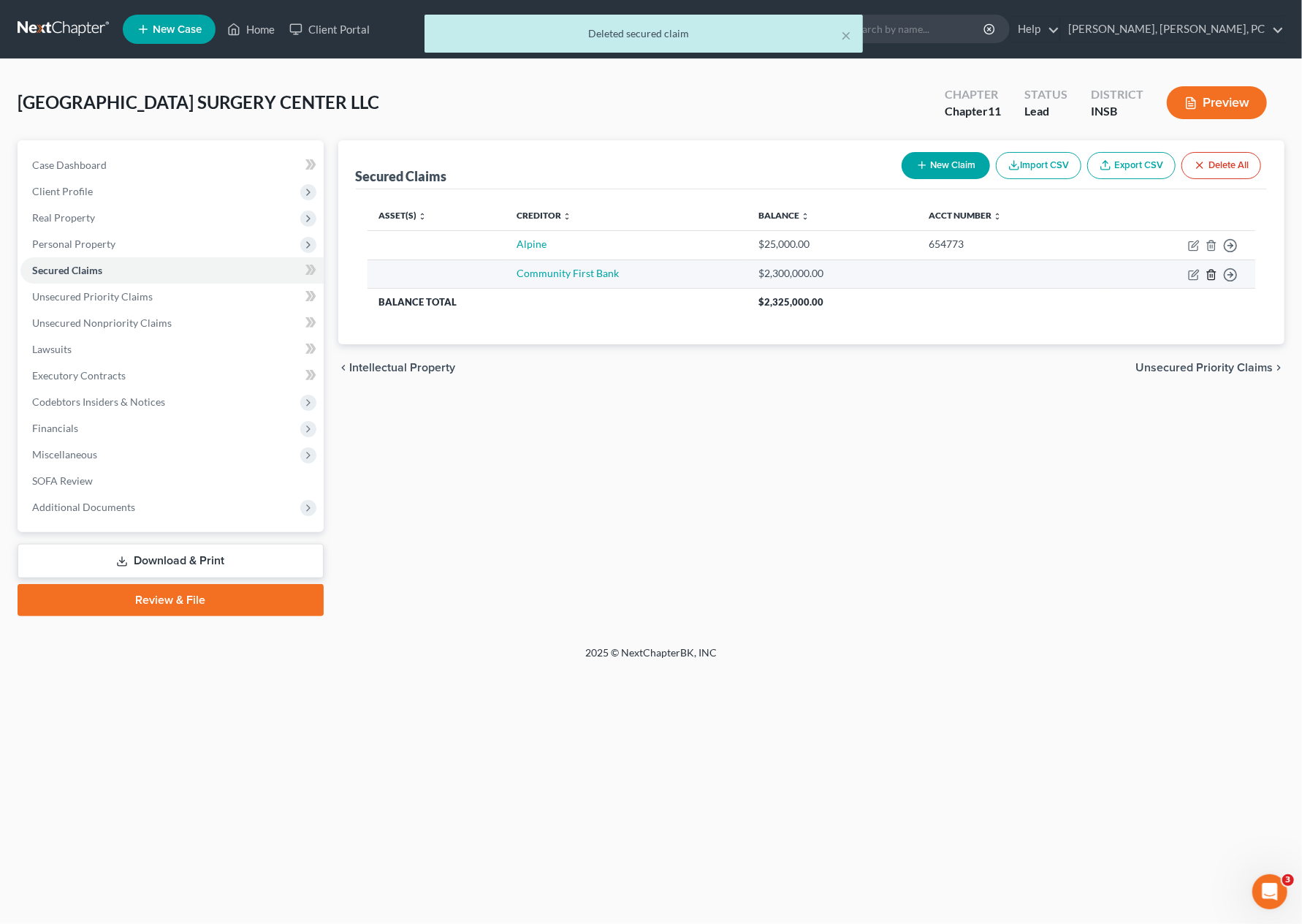
click at [1211, 269] on icon "button" at bounding box center [1212, 274] width 12 height 12
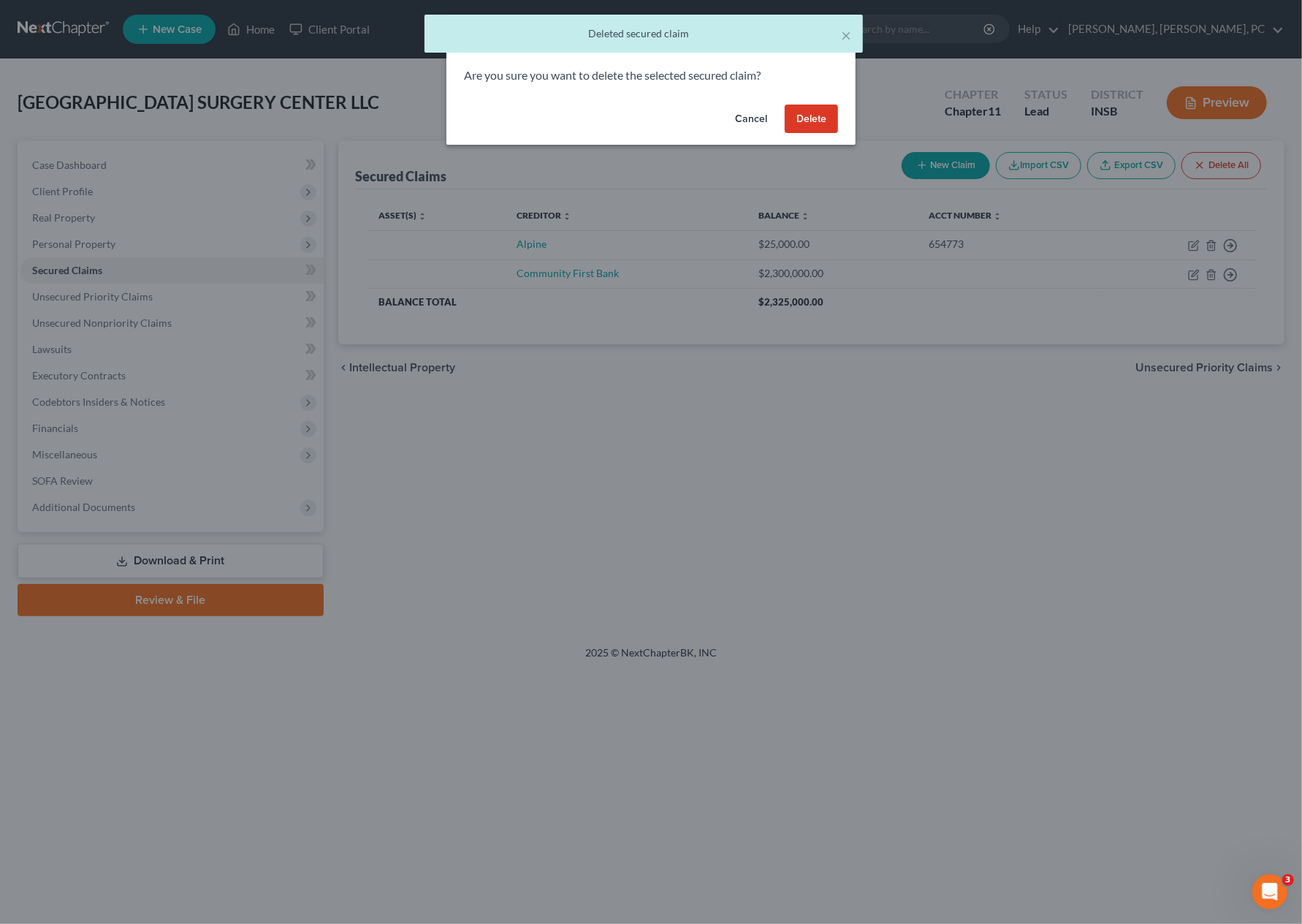
click at [827, 120] on button "Delete" at bounding box center [812, 118] width 53 height 29
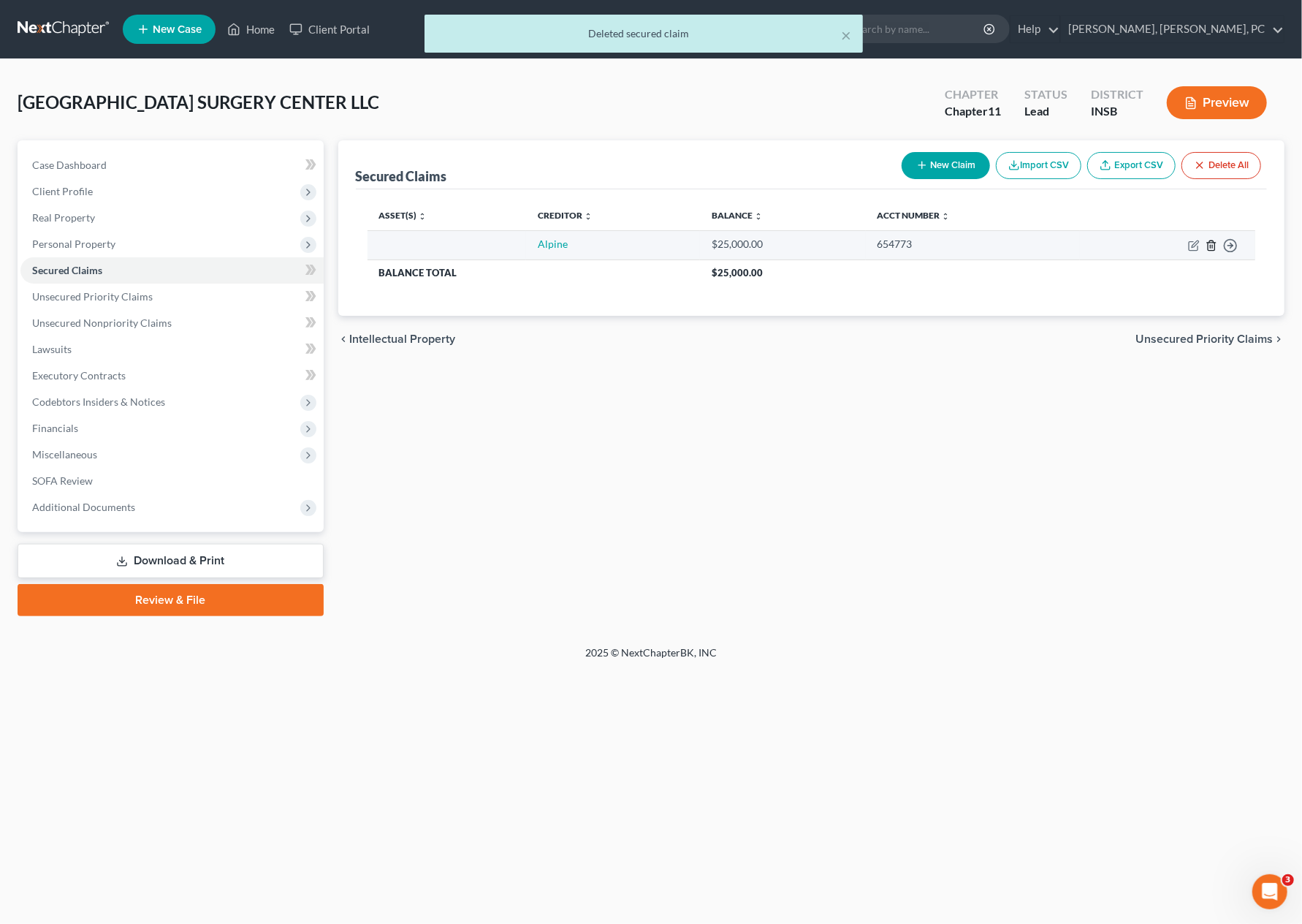
click at [1212, 244] on icon "button" at bounding box center [1212, 245] width 12 height 12
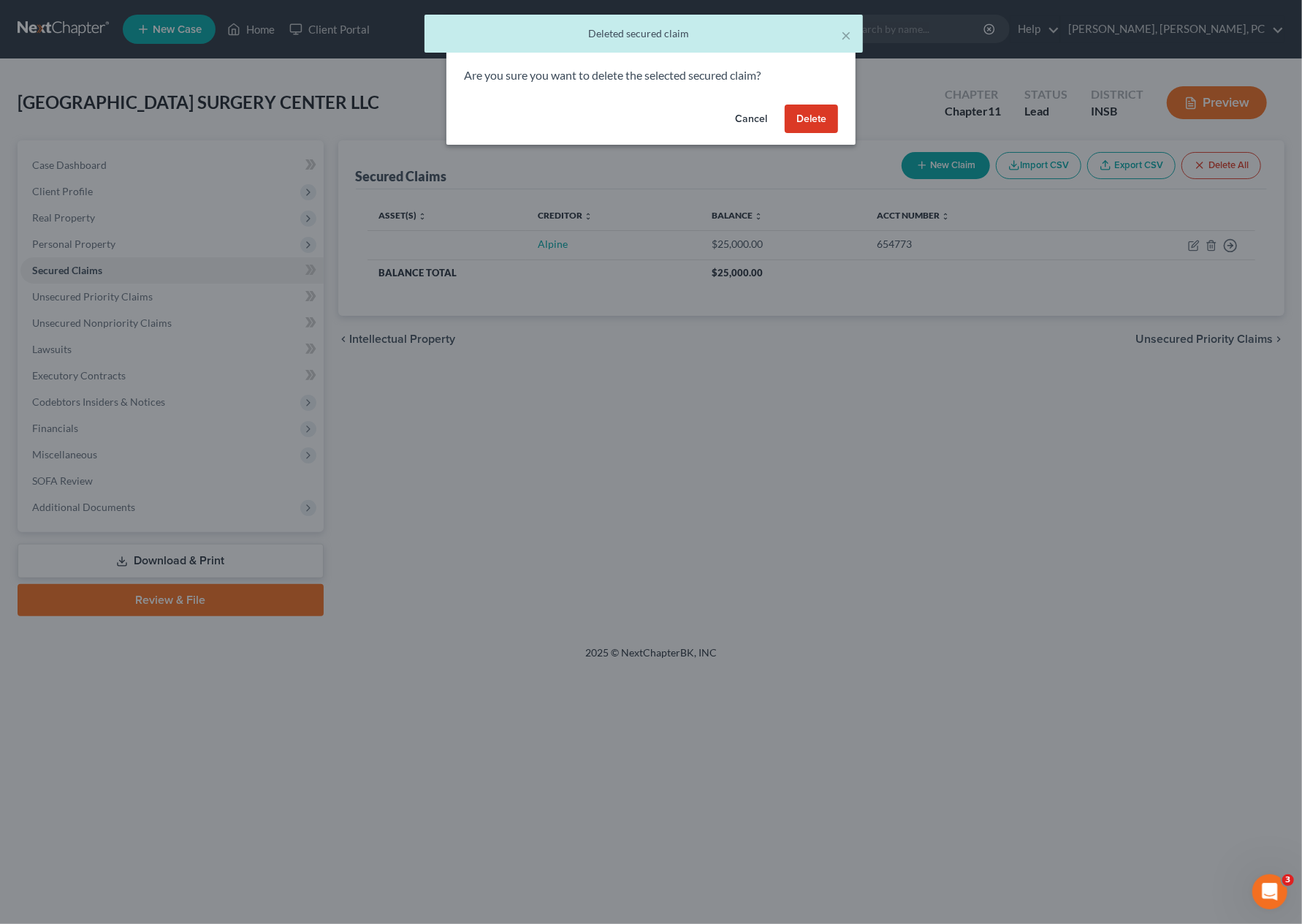
click at [813, 121] on button "Delete" at bounding box center [812, 118] width 53 height 29
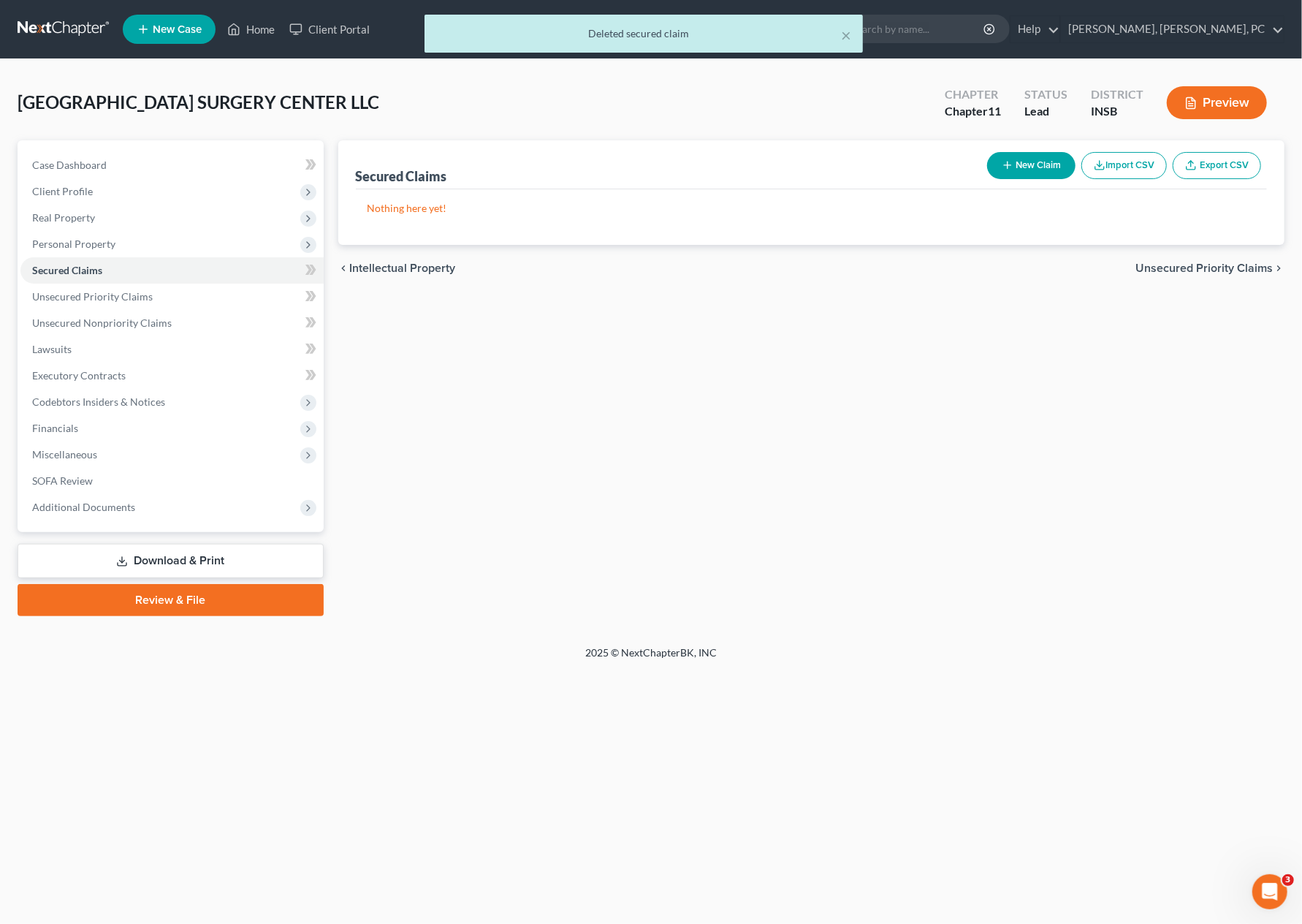
click at [1110, 163] on button "Import CSV" at bounding box center [1124, 165] width 86 height 27
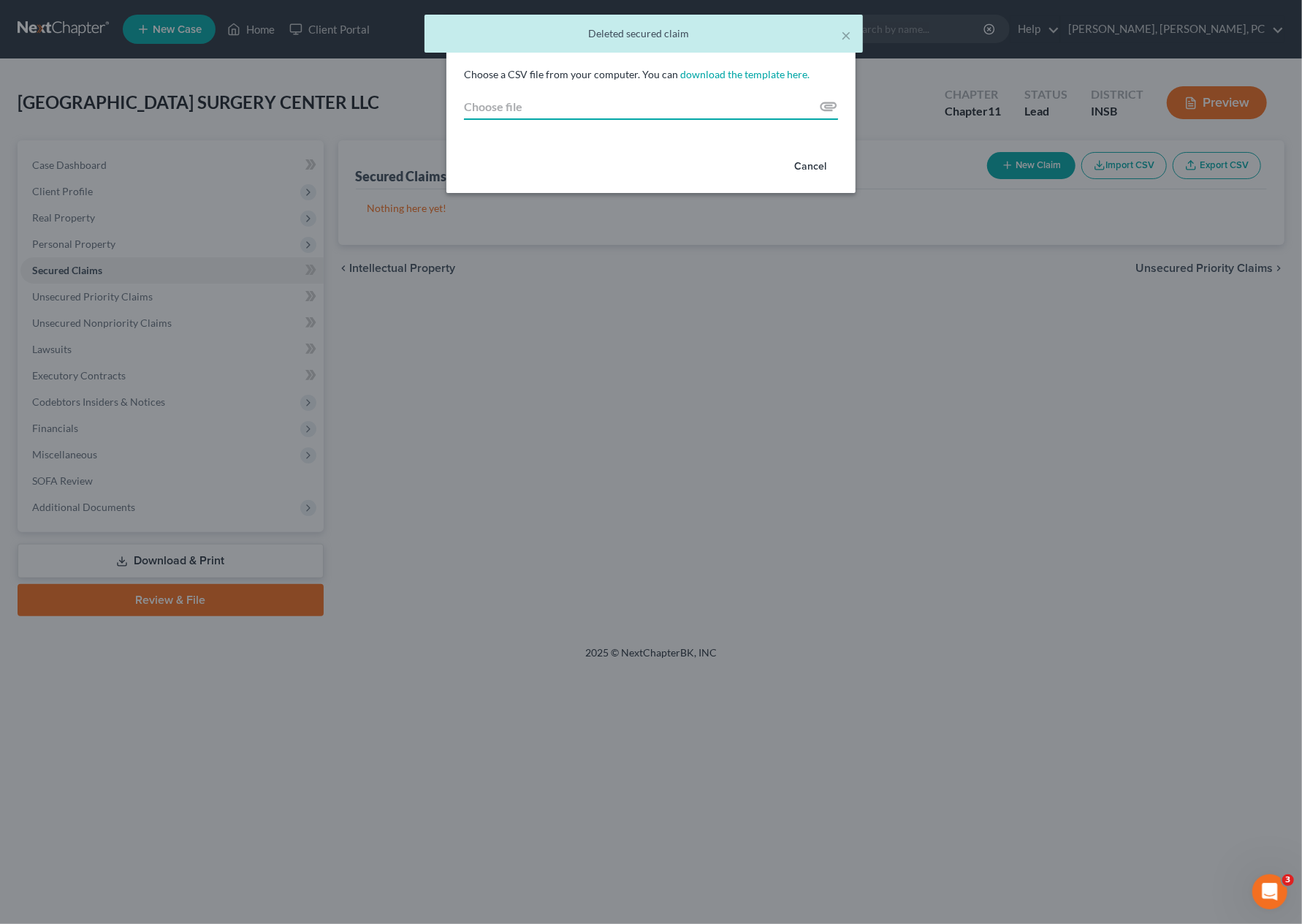
click at [826, 100] on input "Choose file" at bounding box center [651, 107] width 375 height 27
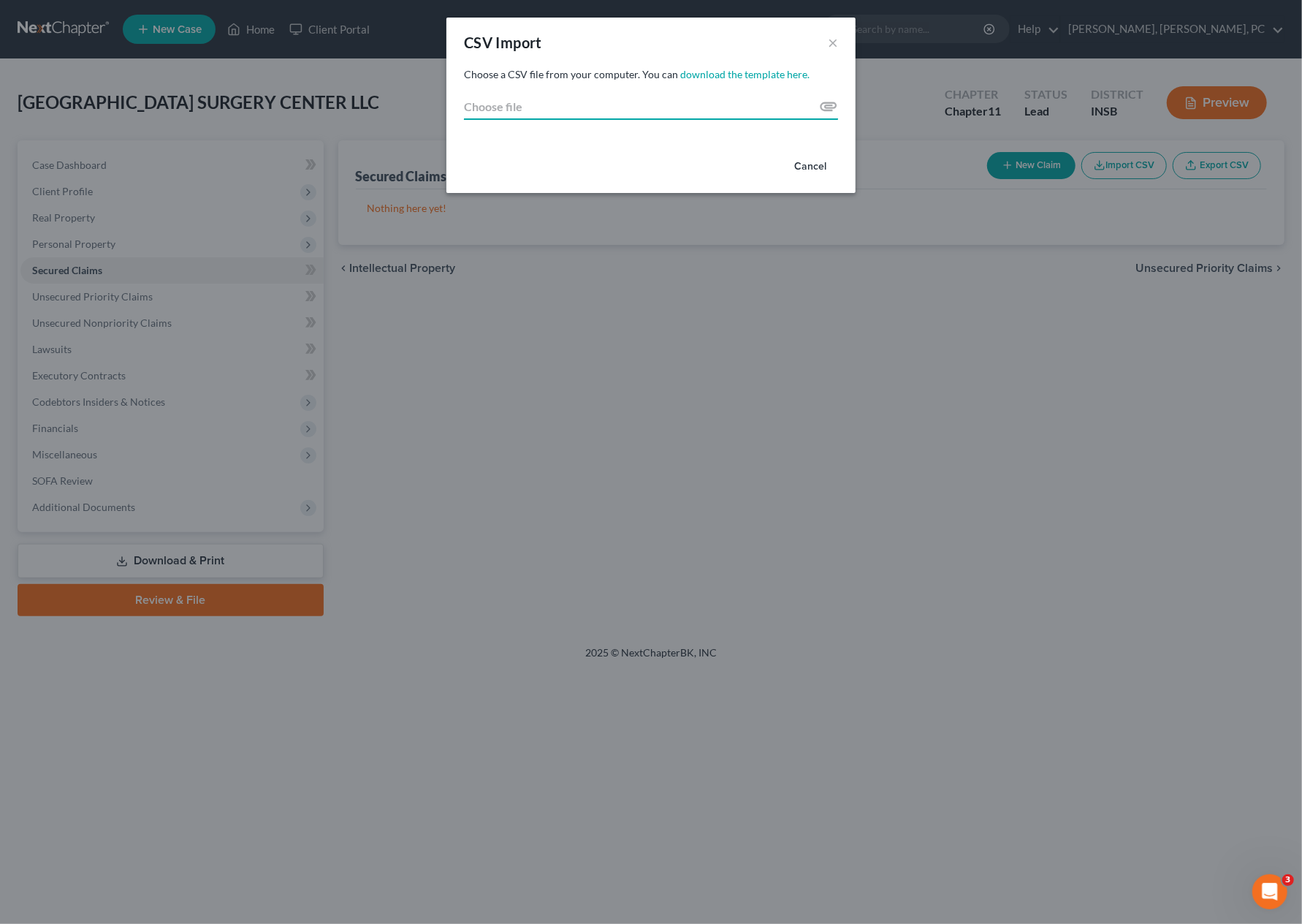
type input "C:\fakepath\CSSC Secured Creditors.csv"
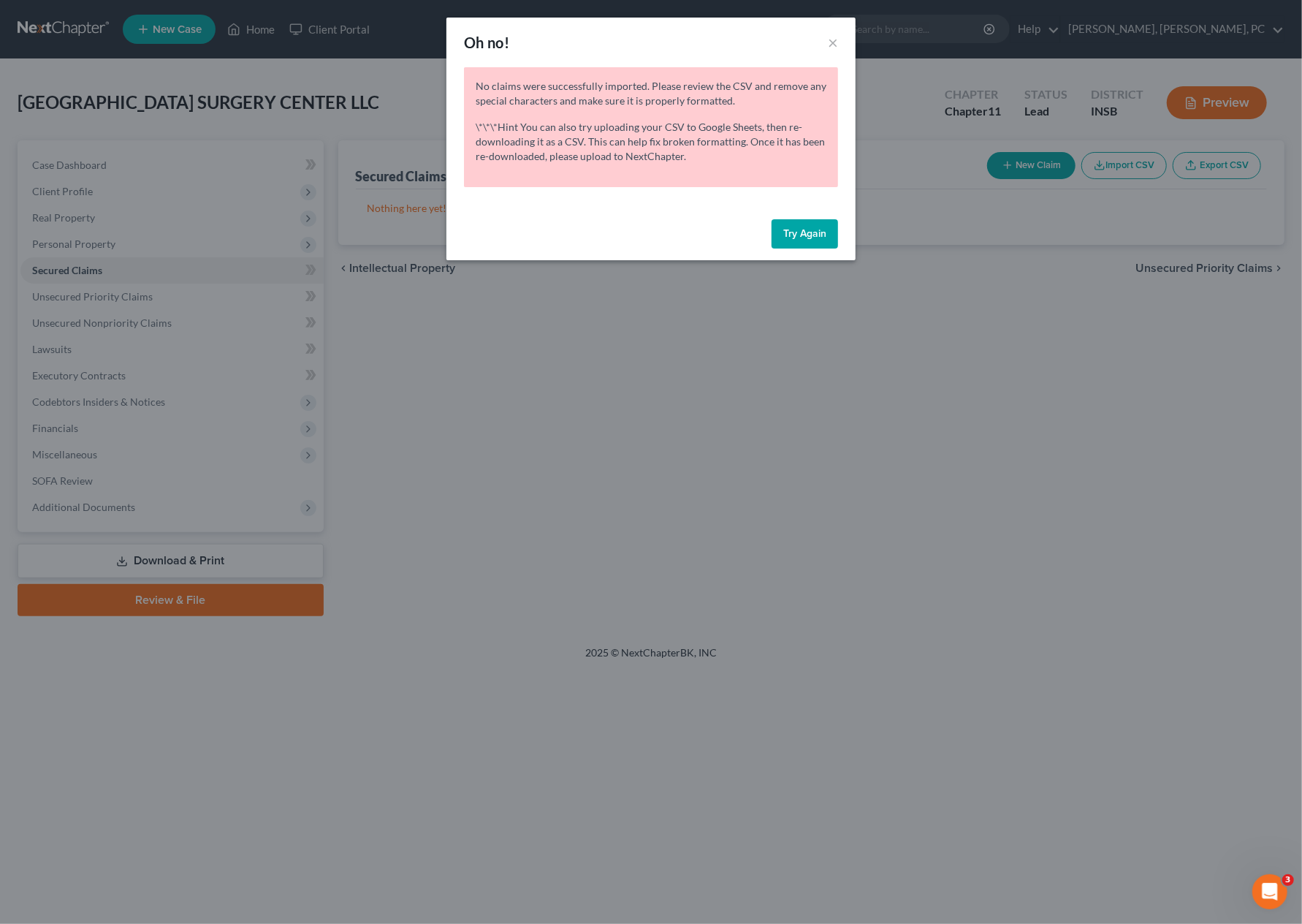
click at [802, 219] on button "Try Again" at bounding box center [805, 234] width 67 height 29
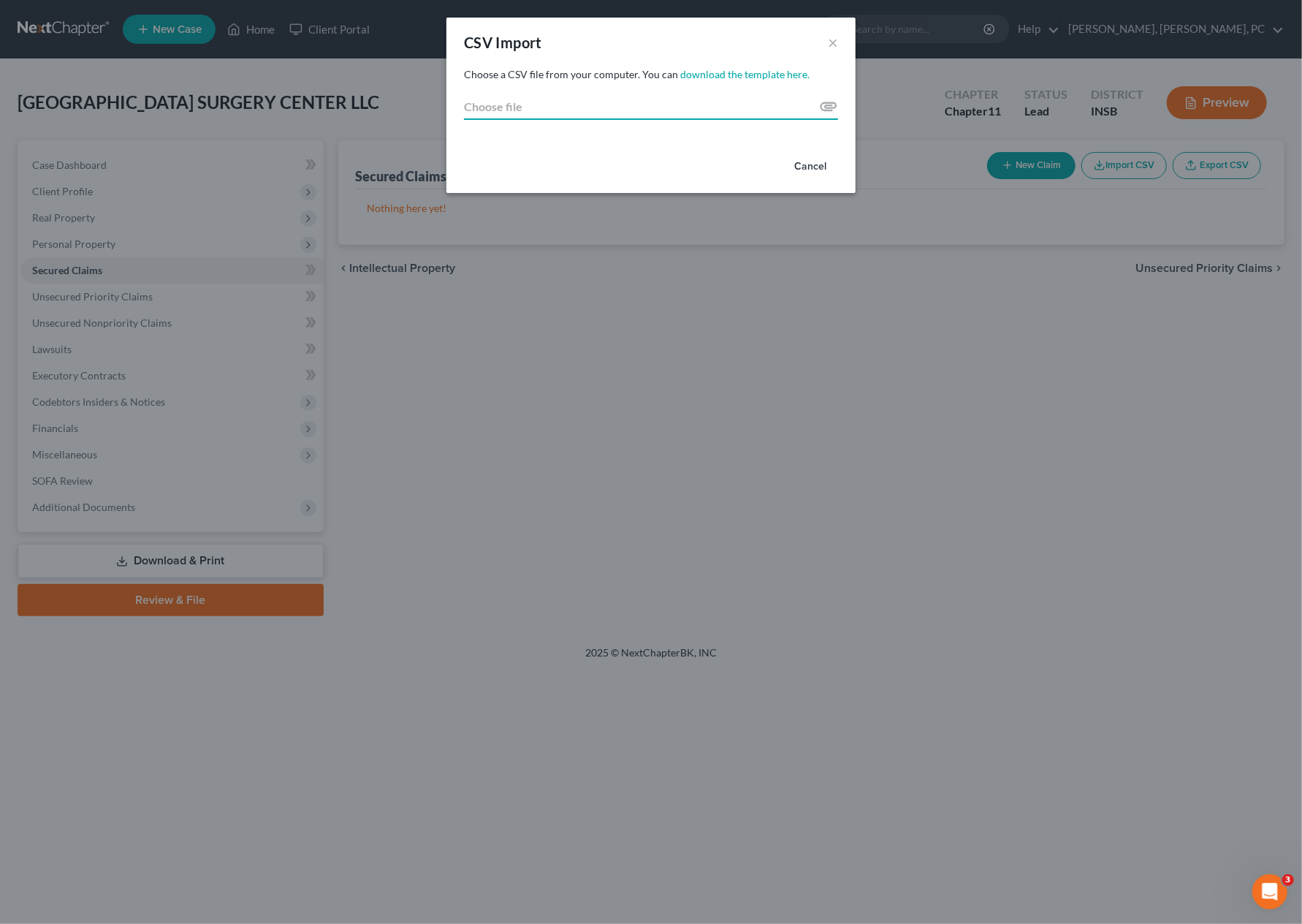
click at [825, 102] on input "Choose file" at bounding box center [651, 107] width 375 height 27
type input "C:\fakepath\CSSC Secured Creditors.csv"
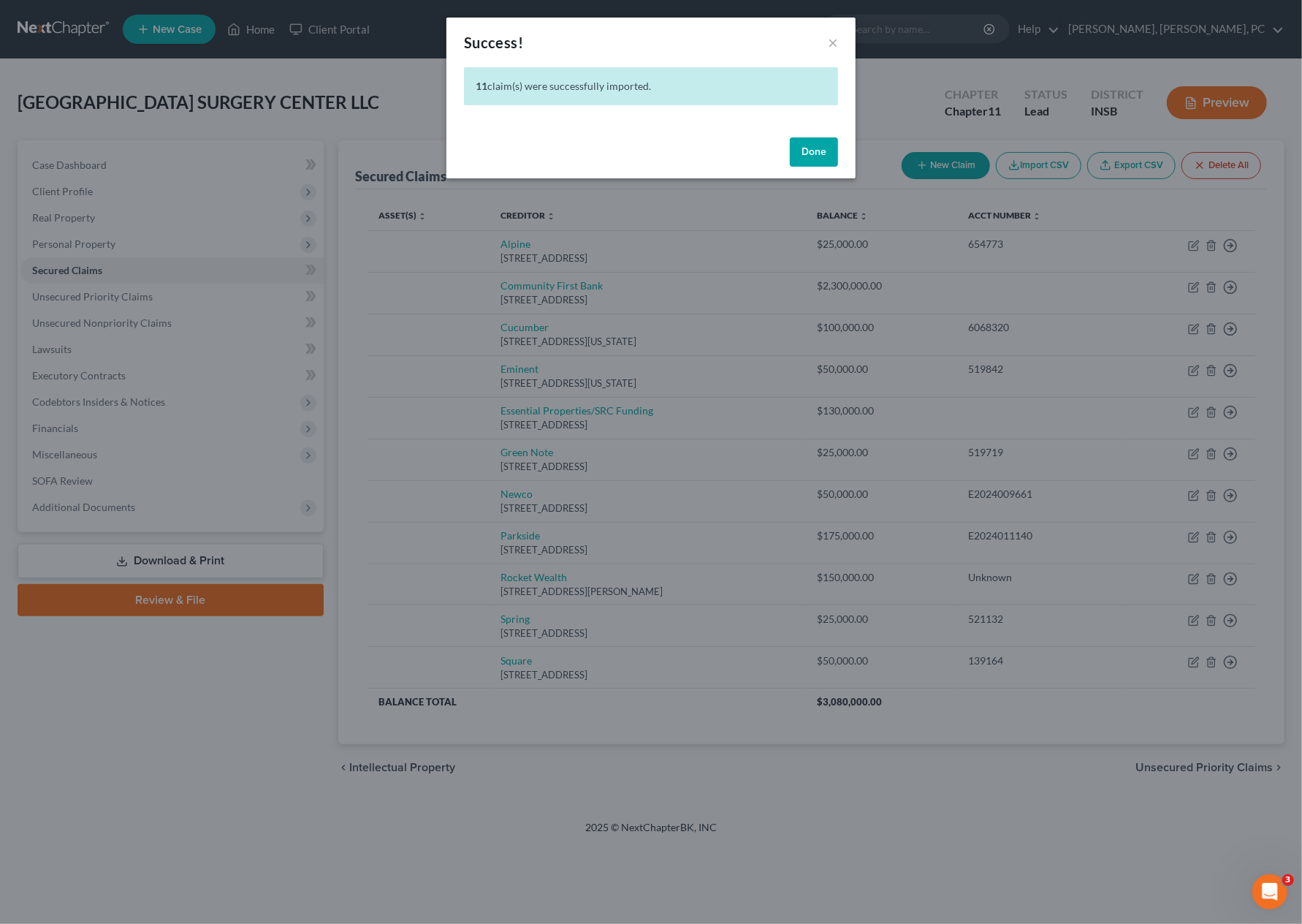
click at [816, 146] on button "Done" at bounding box center [814, 152] width 48 height 29
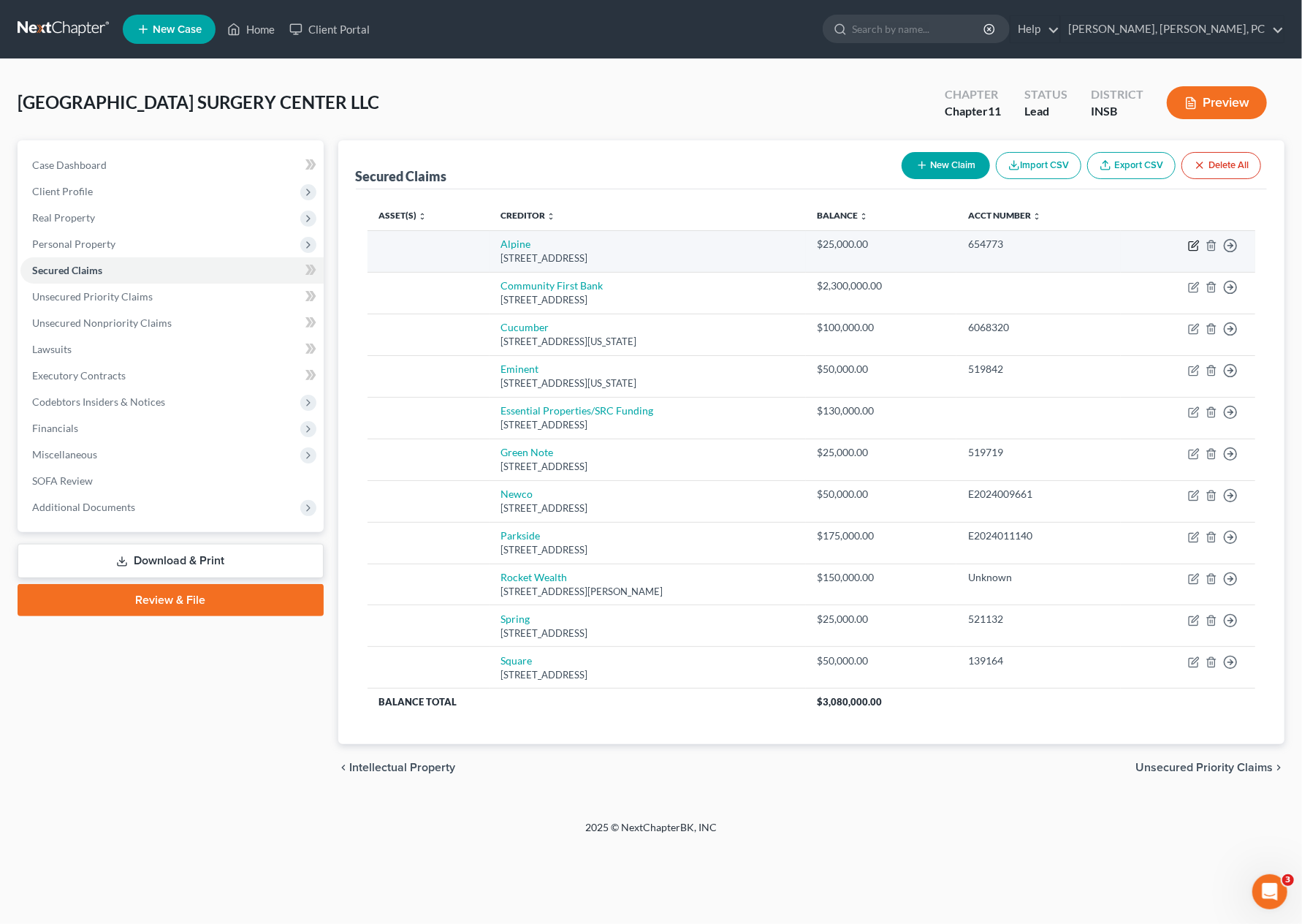
click at [1195, 244] on icon "button" at bounding box center [1194, 245] width 12 height 12
select select "5"
select select "0"
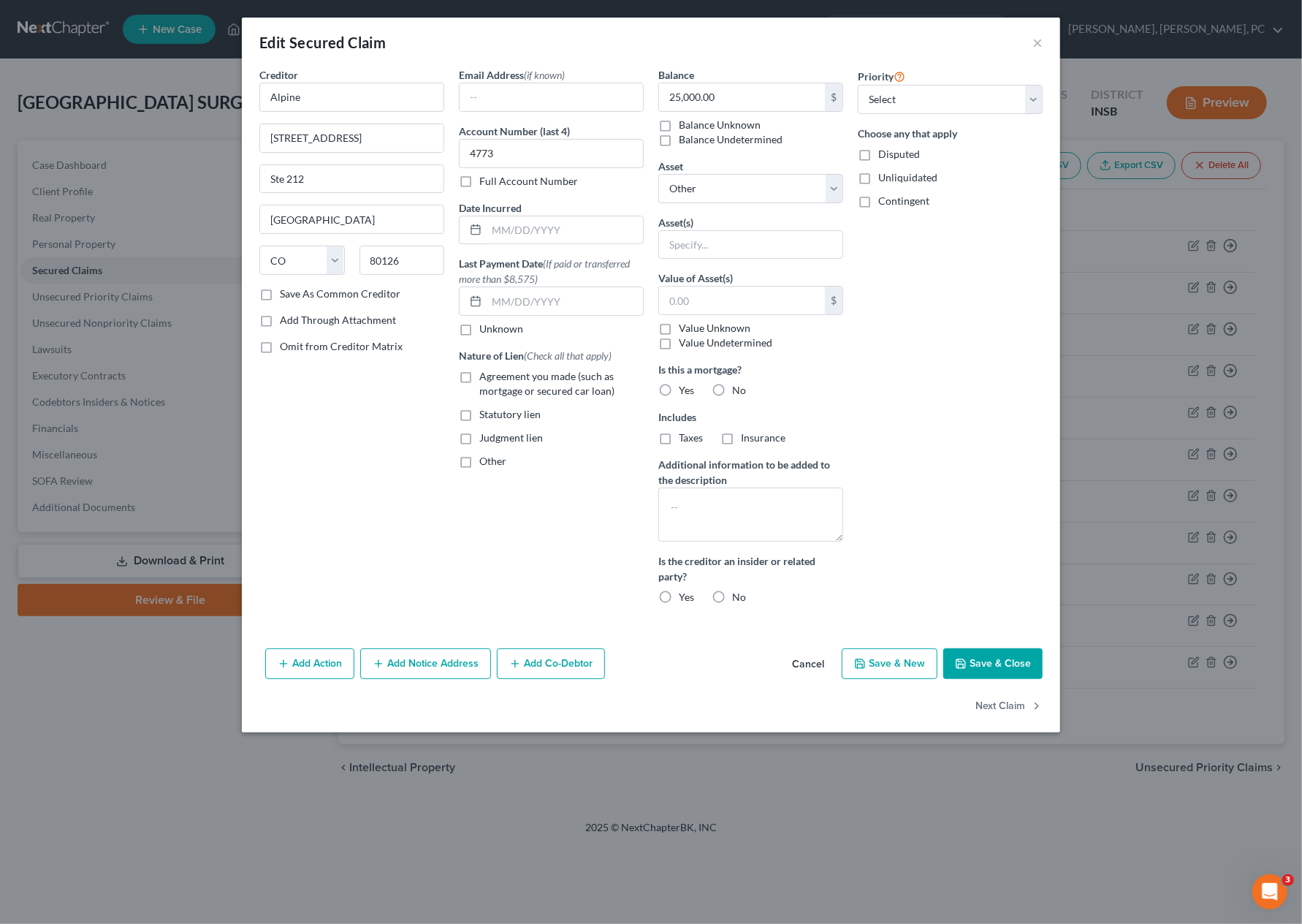
click at [192, 704] on div "Edit Secured Claim × Creditor * Alpine [STREET_ADDRESS][GEOGRAPHIC_DATA] [US_ST…" at bounding box center [651, 462] width 1302 height 924
click at [811, 659] on button "Cancel" at bounding box center [808, 664] width 56 height 29
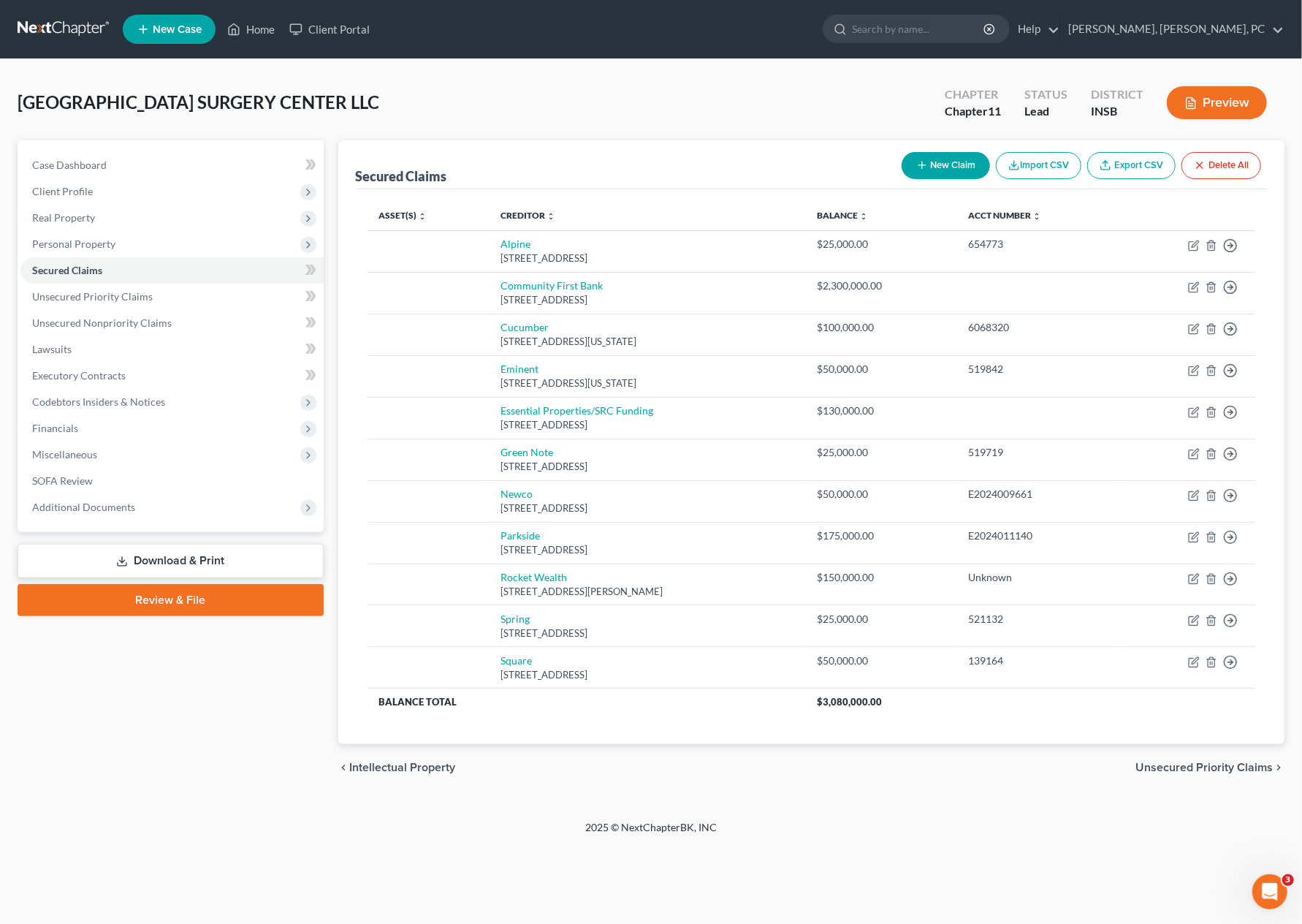
click at [198, 552] on link "Download & Print" at bounding box center [170, 560] width 306 height 34
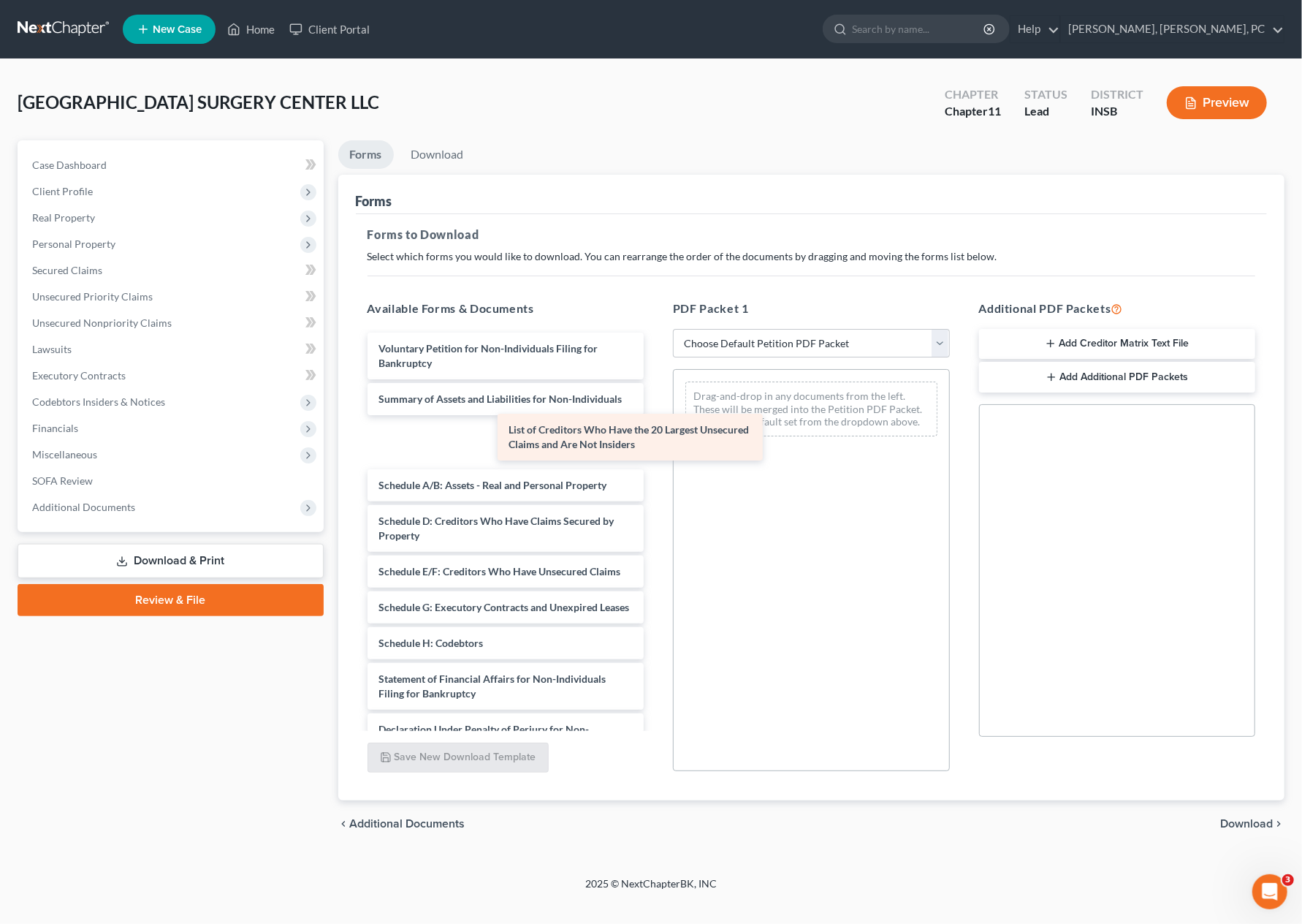
drag, startPoint x: 459, startPoint y: 462, endPoint x: 653, endPoint y: 429, distance: 196.8
click at [653, 429] on div "List of Creditors Who Have the 20 Largest Unsecured Claims and Are Not Insiders…" at bounding box center [506, 618] width 300 height 570
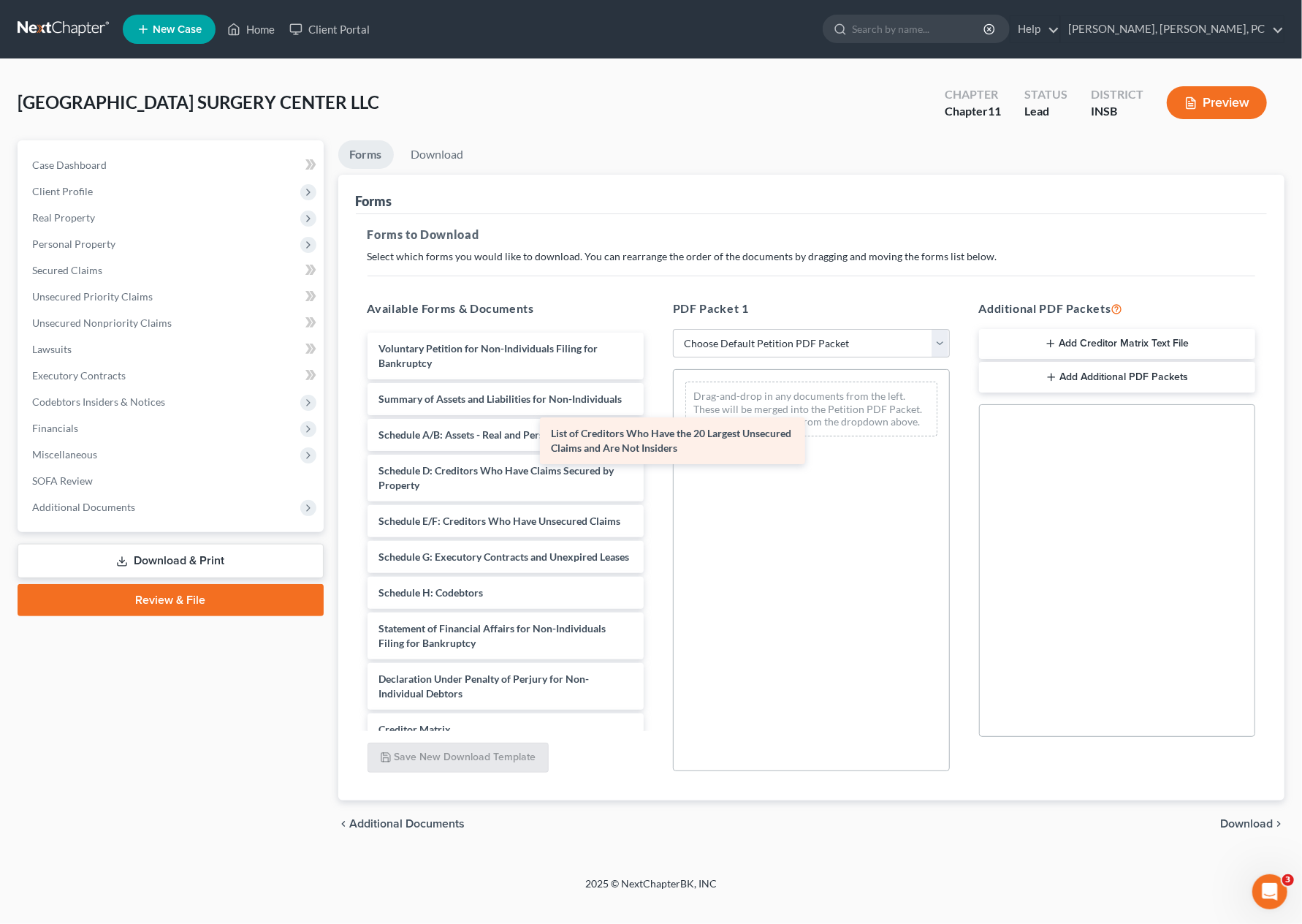
drag, startPoint x: 547, startPoint y: 450, endPoint x: 862, endPoint y: 420, distance: 316.4
click at [656, 420] on div "List of Creditors Who Have the 20 Largest Unsecured Claims and Are Not Insiders…" at bounding box center [506, 593] width 300 height 520
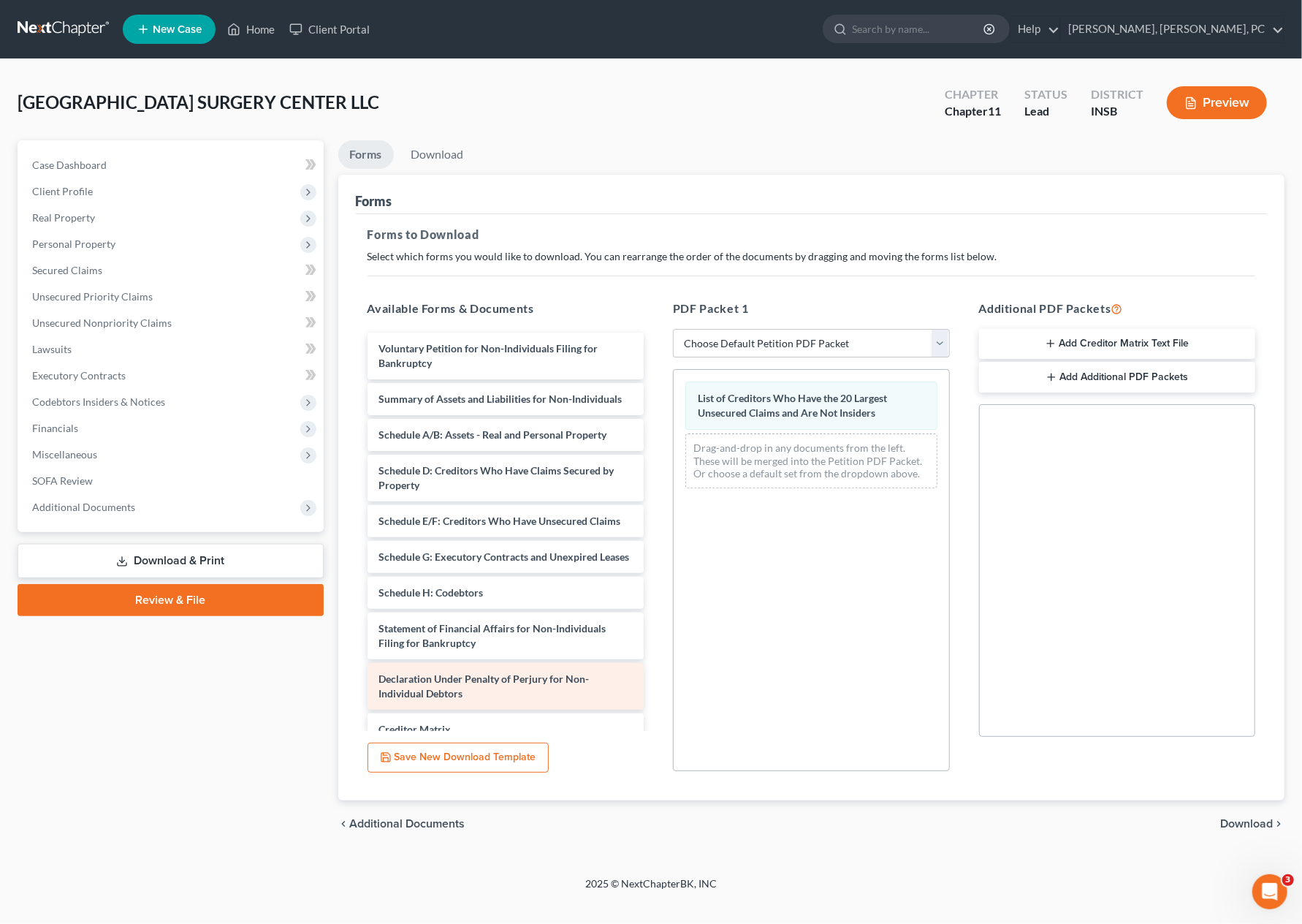
click at [510, 710] on div "Declaration Under Penalty of Perjury for Non-Individual Debtors" at bounding box center [506, 686] width 277 height 47
drag, startPoint x: 510, startPoint y: 723, endPoint x: 787, endPoint y: 585, distance: 309.5
click at [656, 585] on div "Declaration Under Penalty of Perjury for Non-Individual Debtors Voluntary Petit…" at bounding box center [506, 593] width 300 height 520
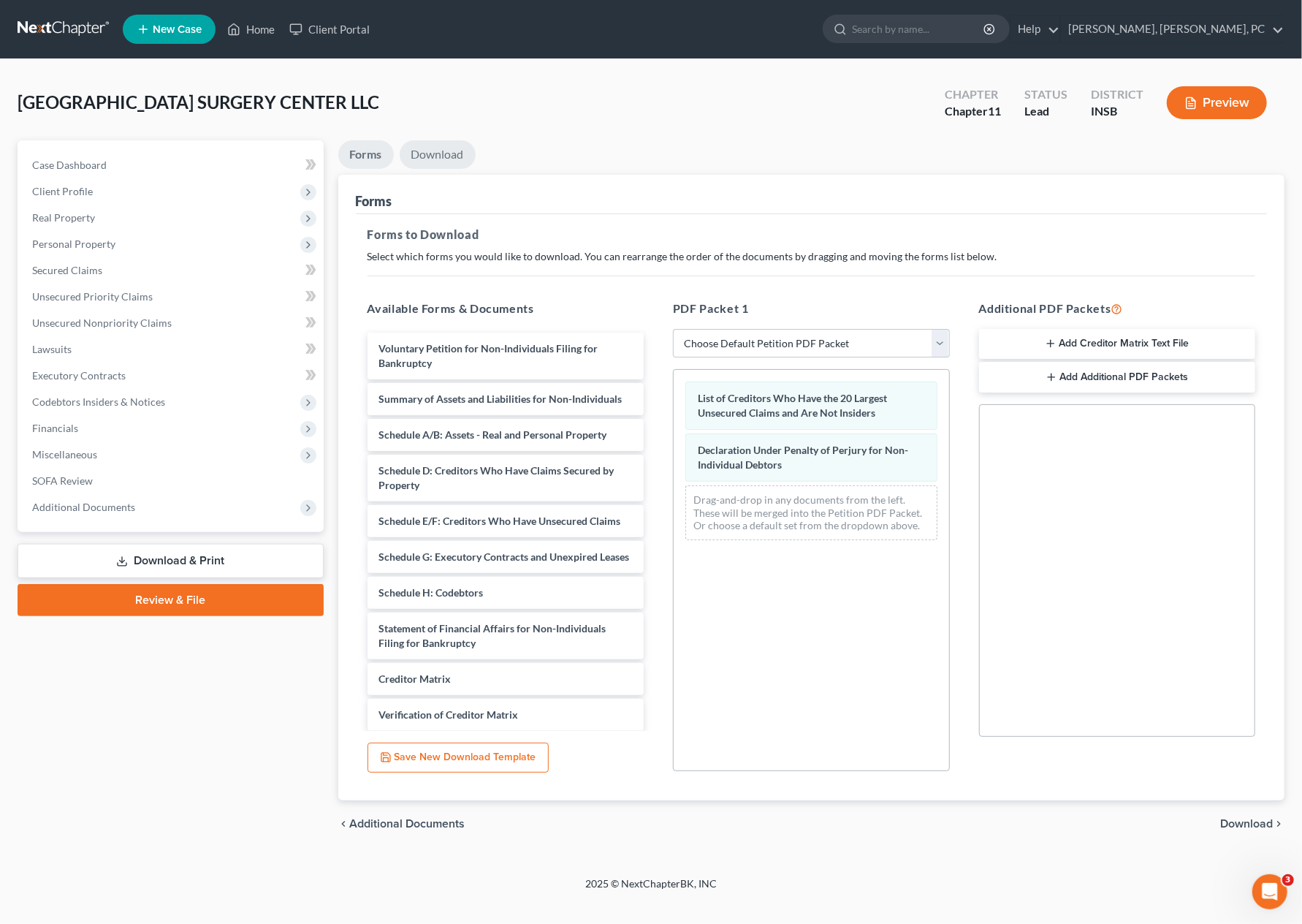
click at [430, 153] on link "Download" at bounding box center [437, 154] width 76 height 28
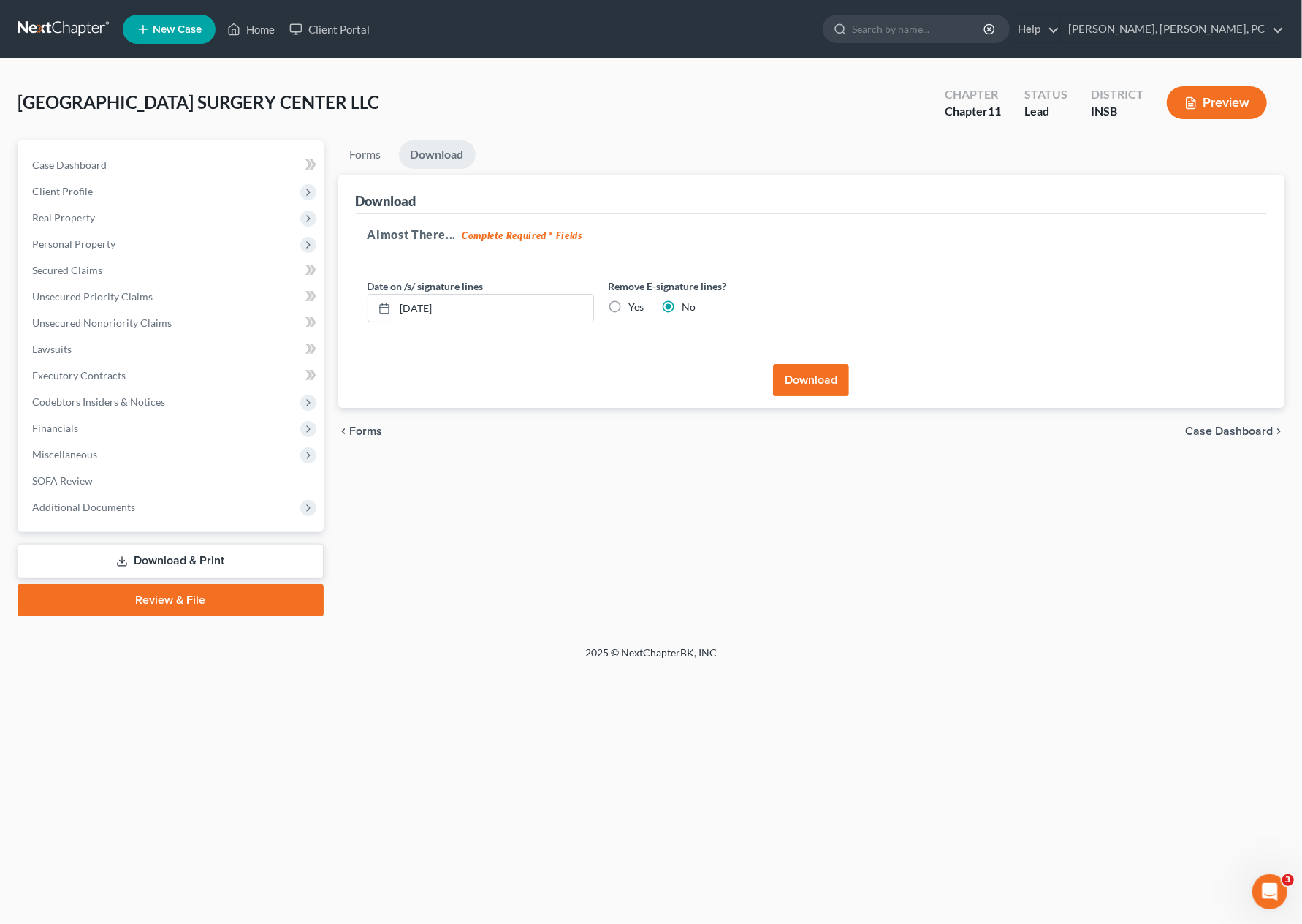
click at [790, 380] on button "Download" at bounding box center [811, 379] width 76 height 33
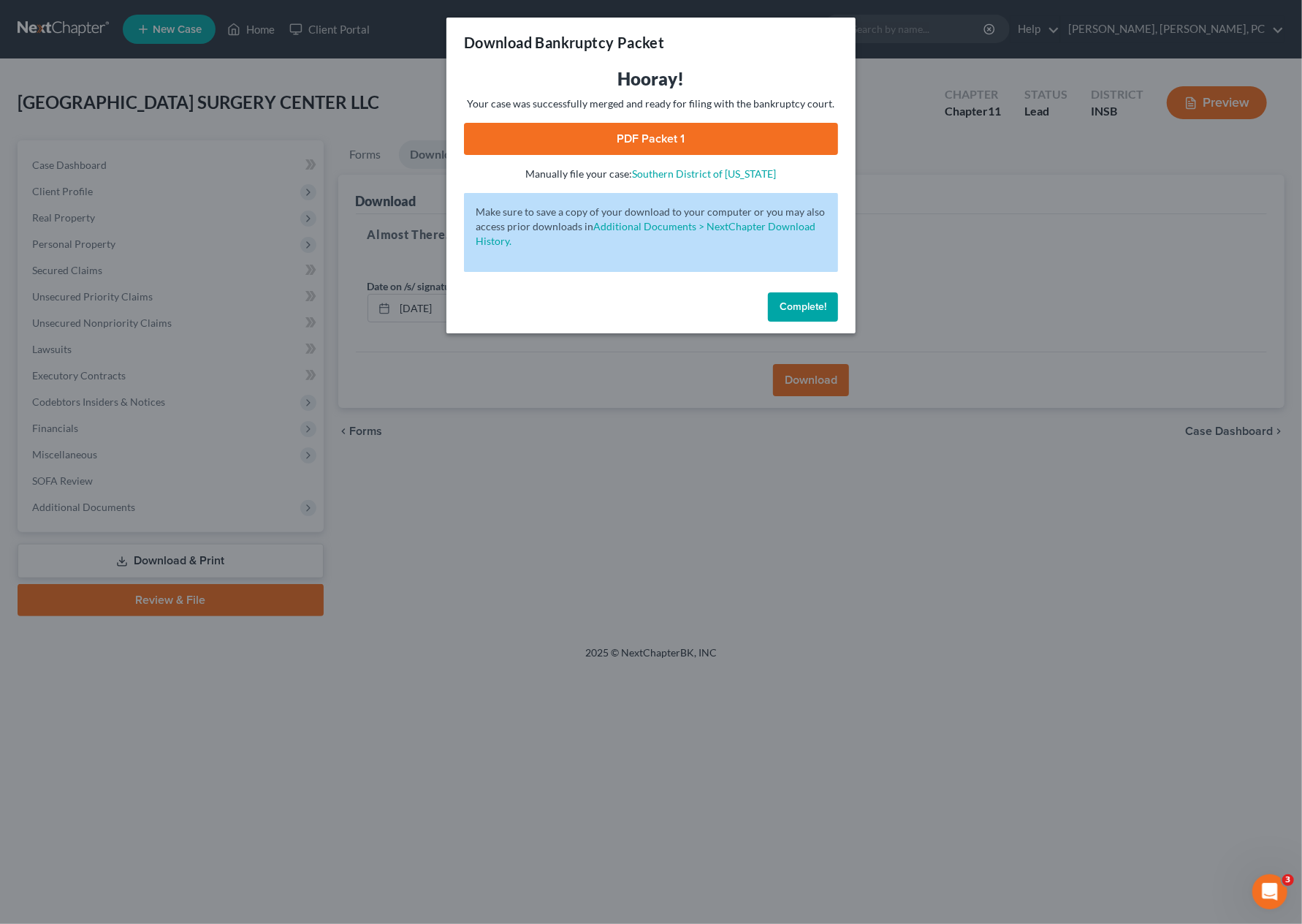
click at [725, 144] on link "PDF Packet 1" at bounding box center [651, 138] width 375 height 33
click at [799, 300] on span "Complete!" at bounding box center [803, 306] width 47 height 13
